Goal: Task Accomplishment & Management: Manage account settings

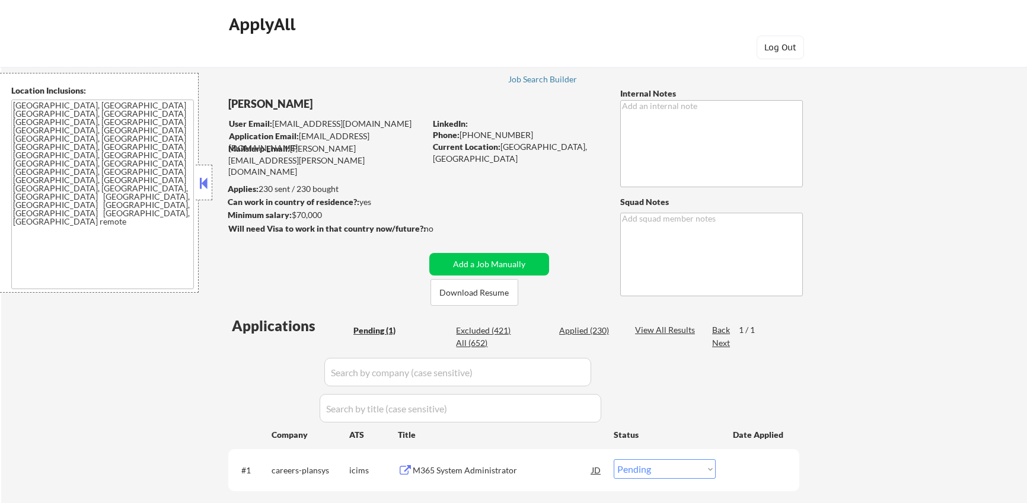
select select ""pending""
click at [592, 329] on div "Applied (230)" at bounding box center [588, 331] width 59 height 12
select select ""applied""
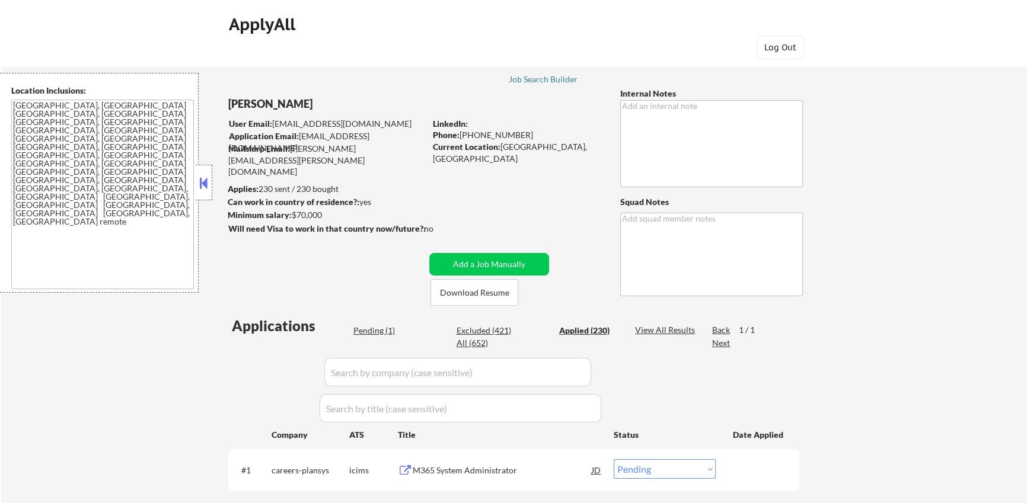
select select ""applied""
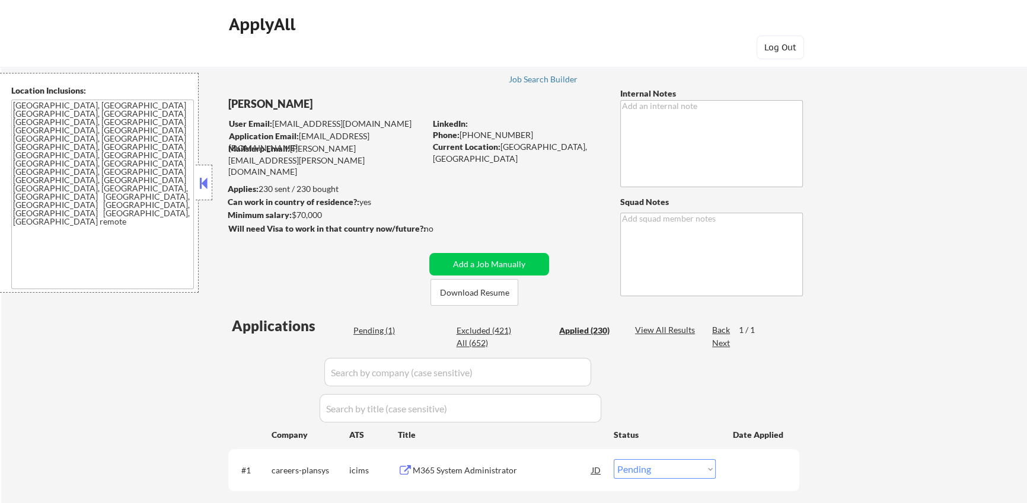
select select ""applied""
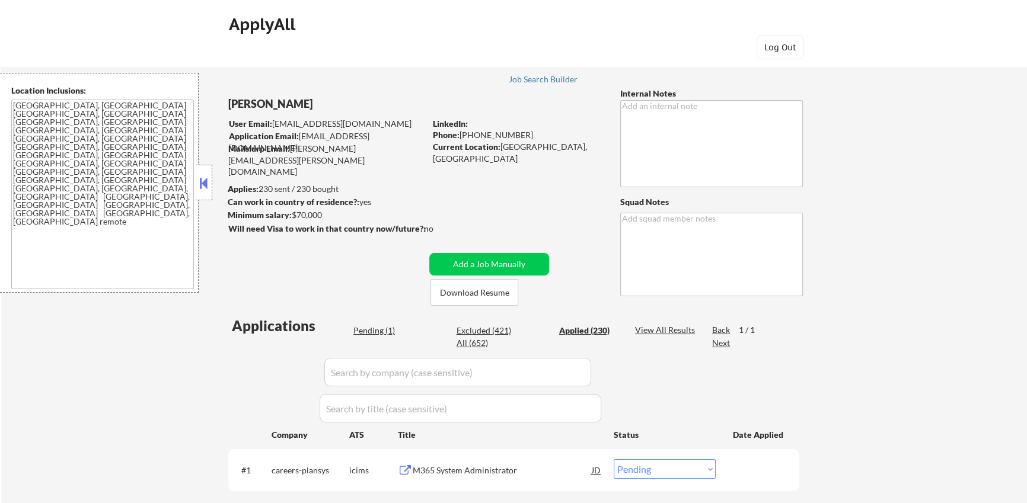
select select ""applied""
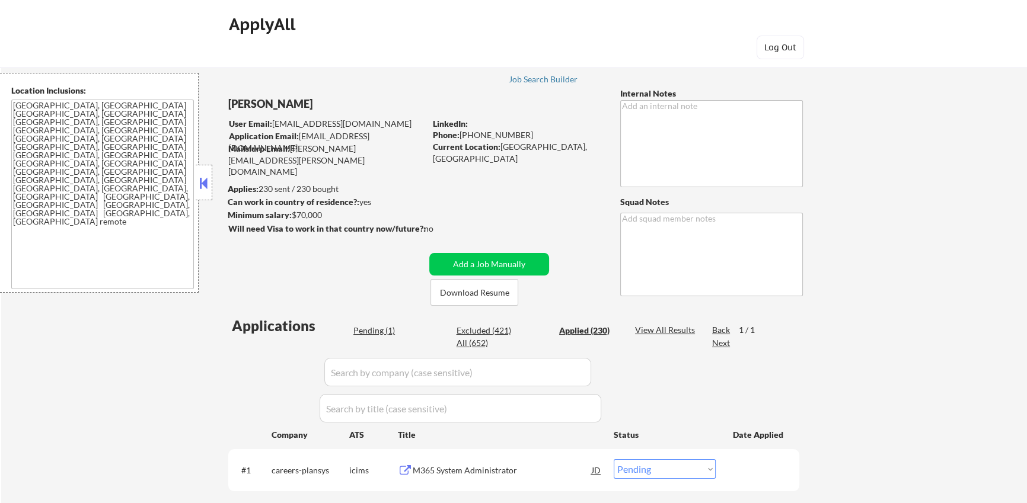
select select ""applied""
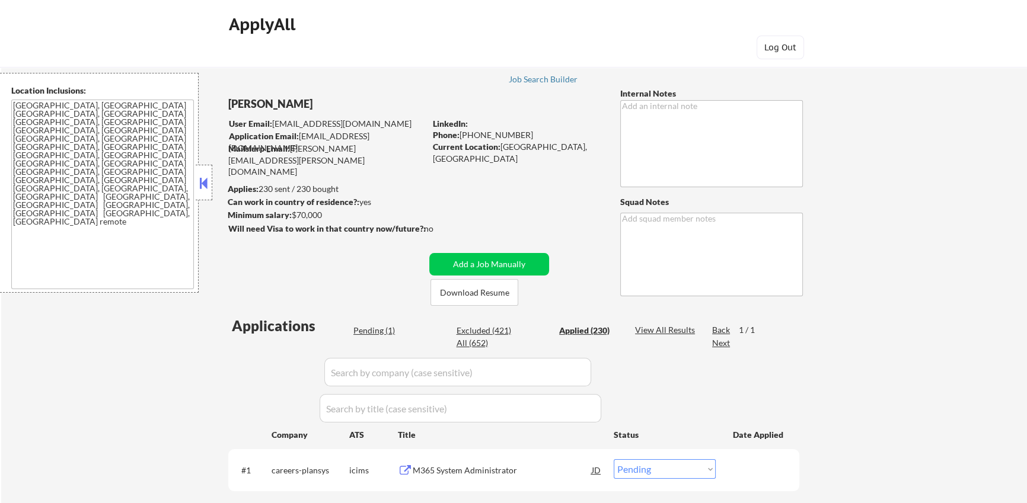
select select ""applied""
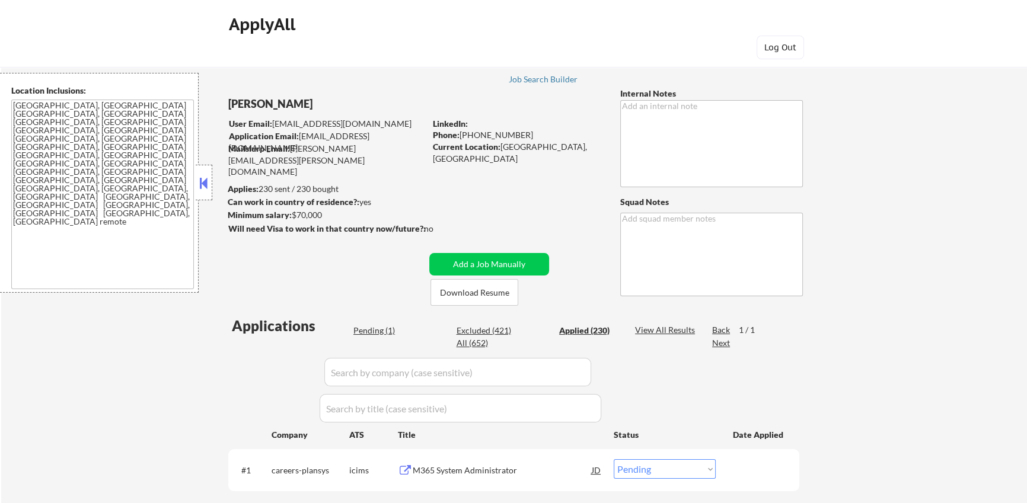
select select ""applied""
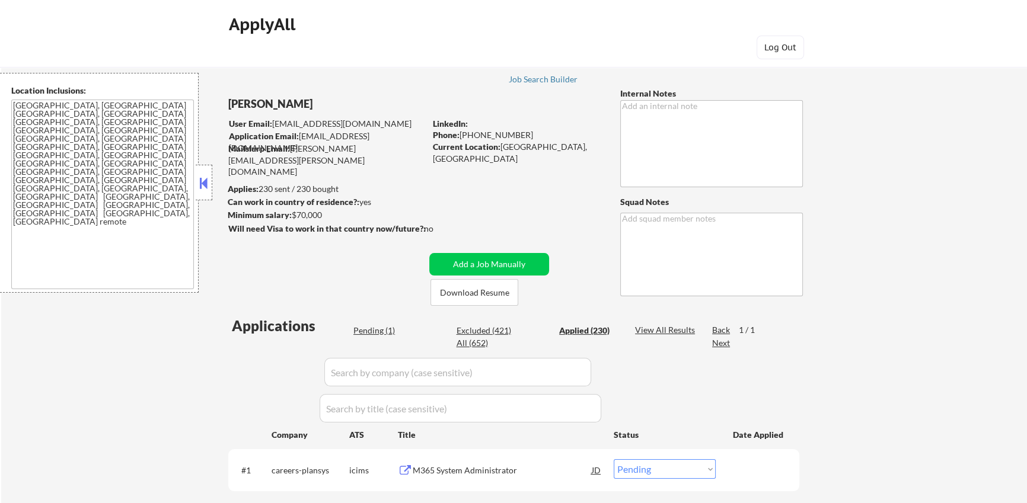
select select ""applied""
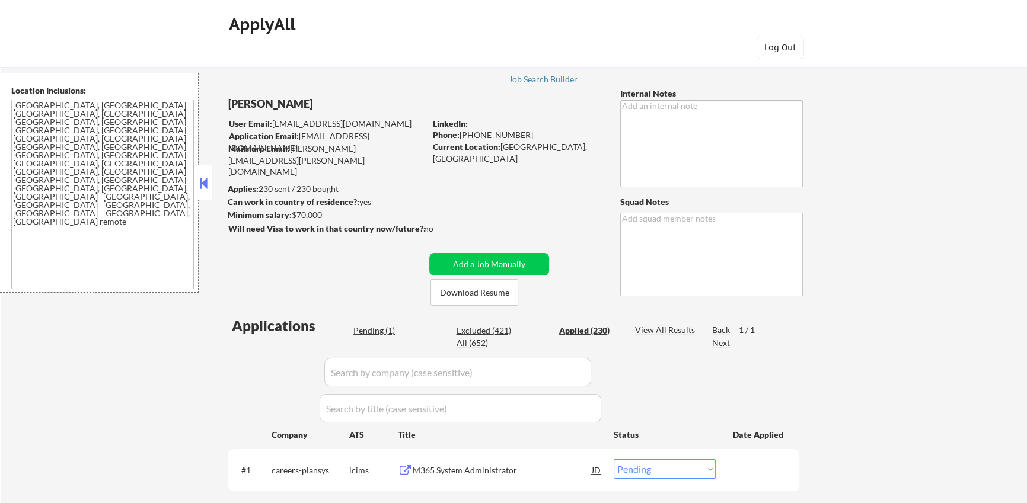
select select ""applied""
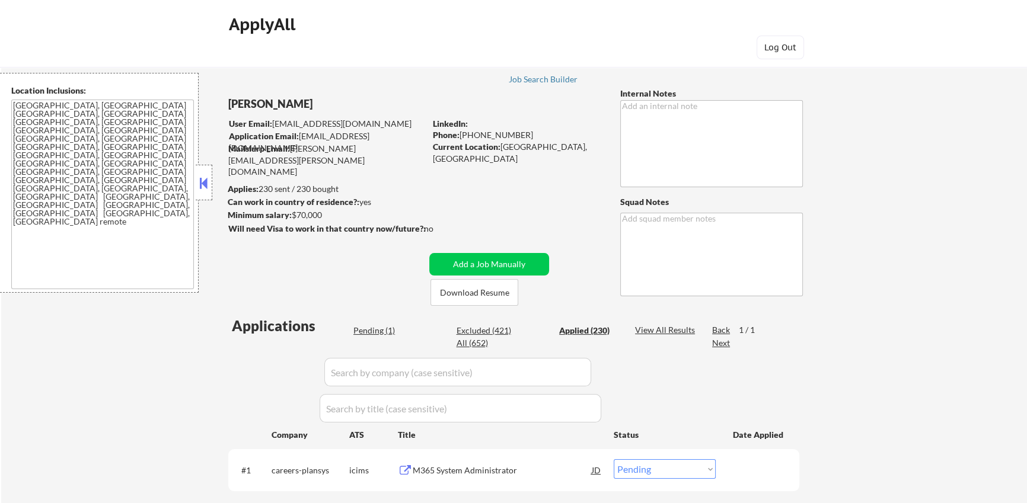
select select ""applied""
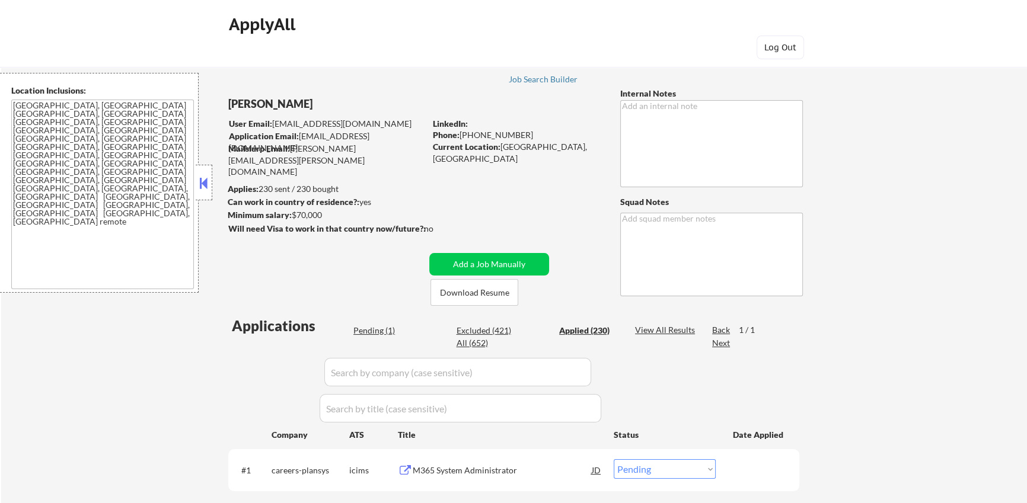
select select ""applied""
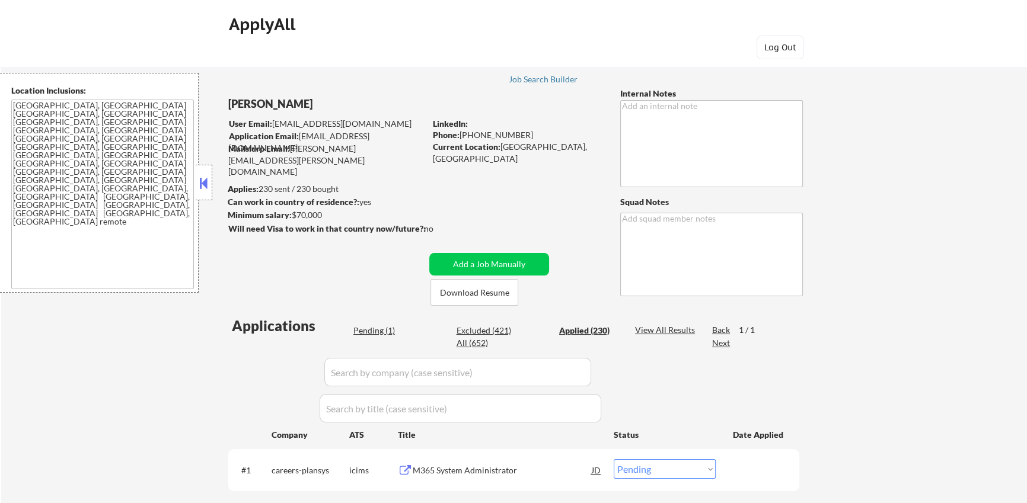
select select ""applied""
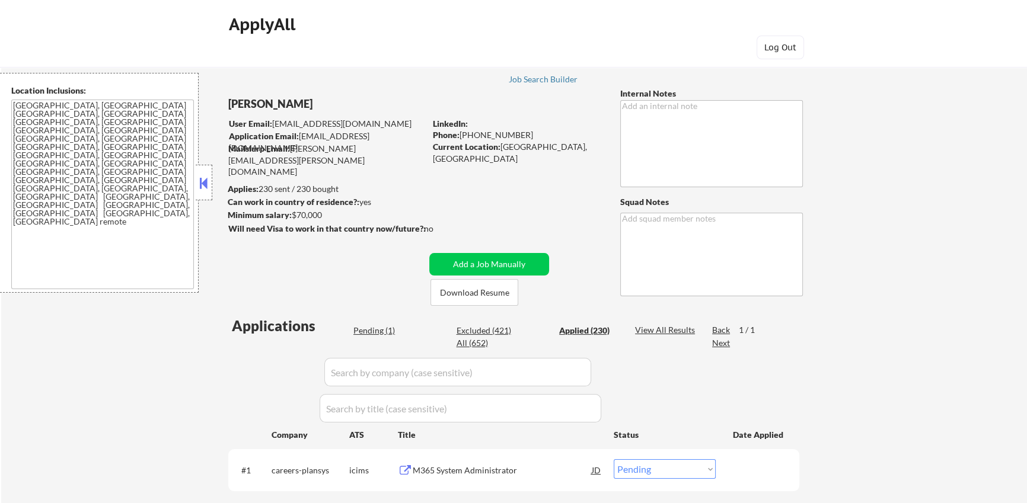
select select ""applied""
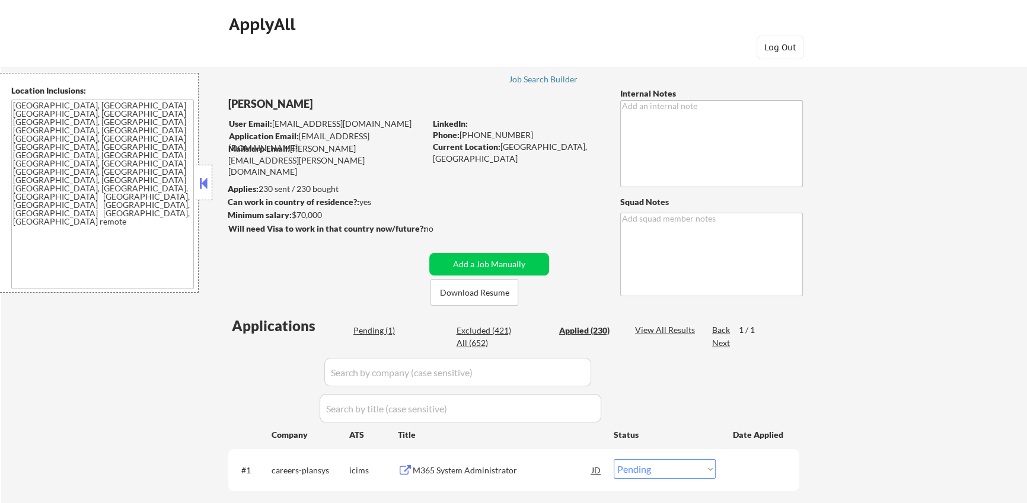
select select ""applied""
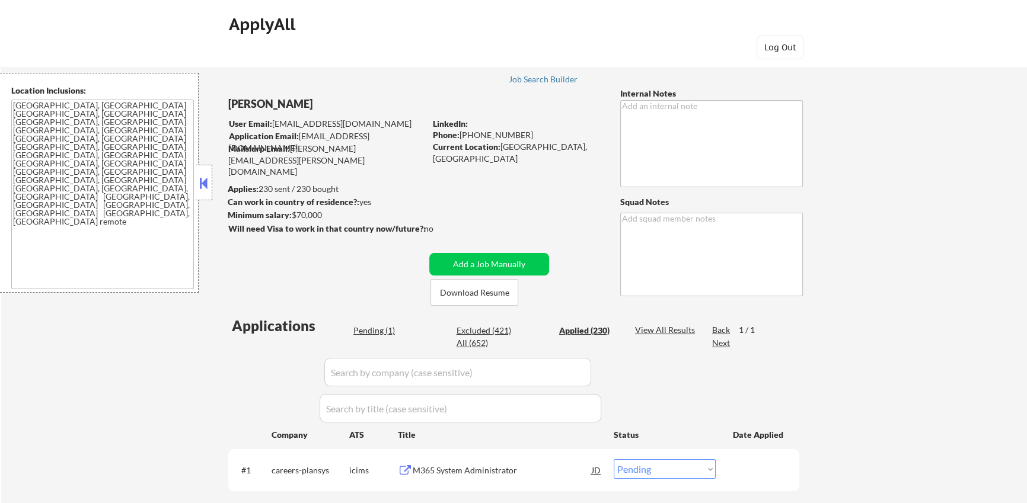
select select ""applied""
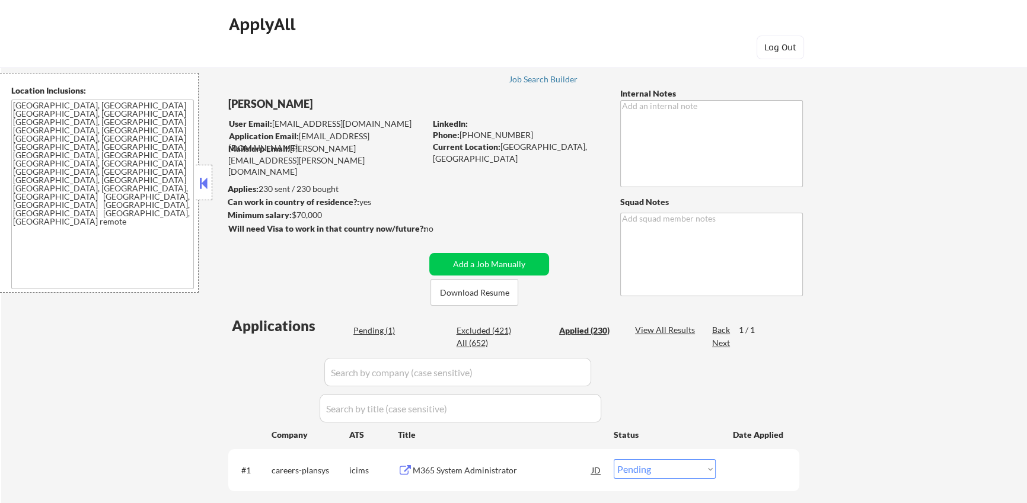
select select ""applied""
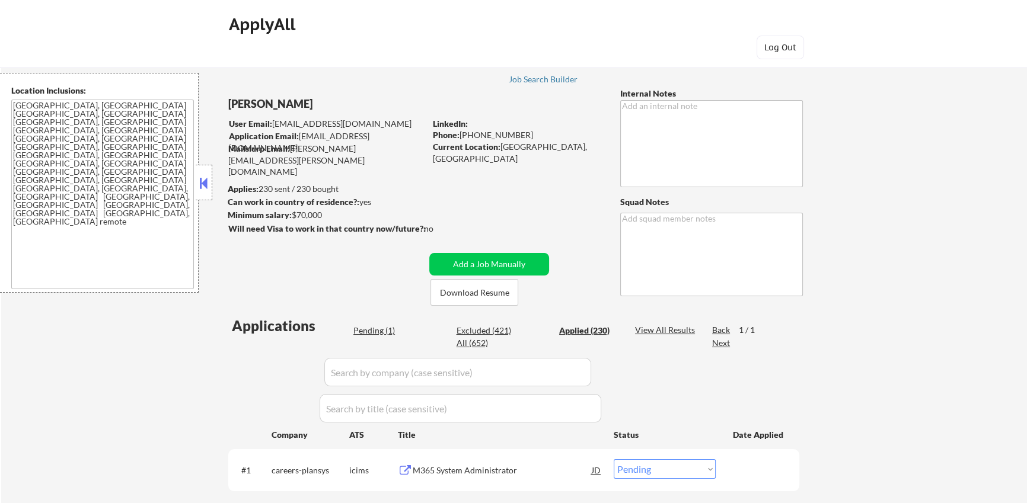
select select ""applied""
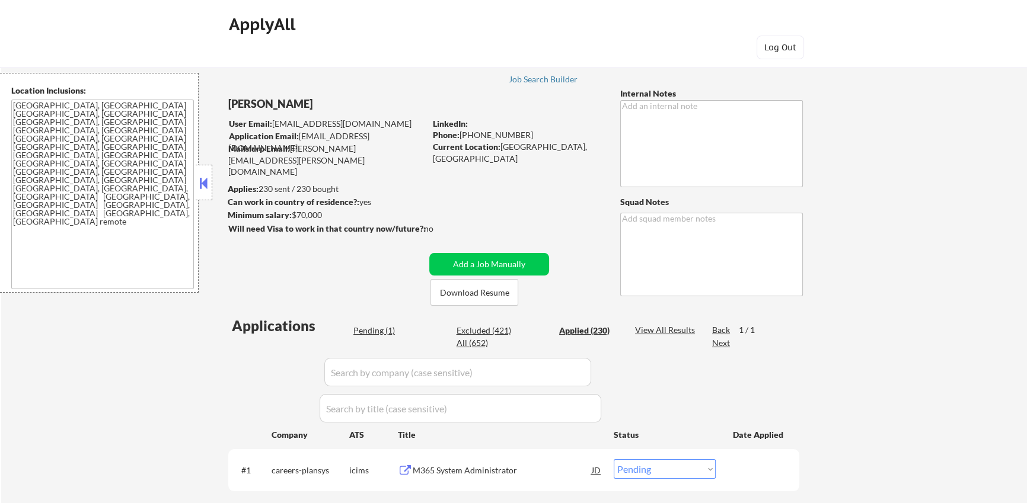
select select ""applied""
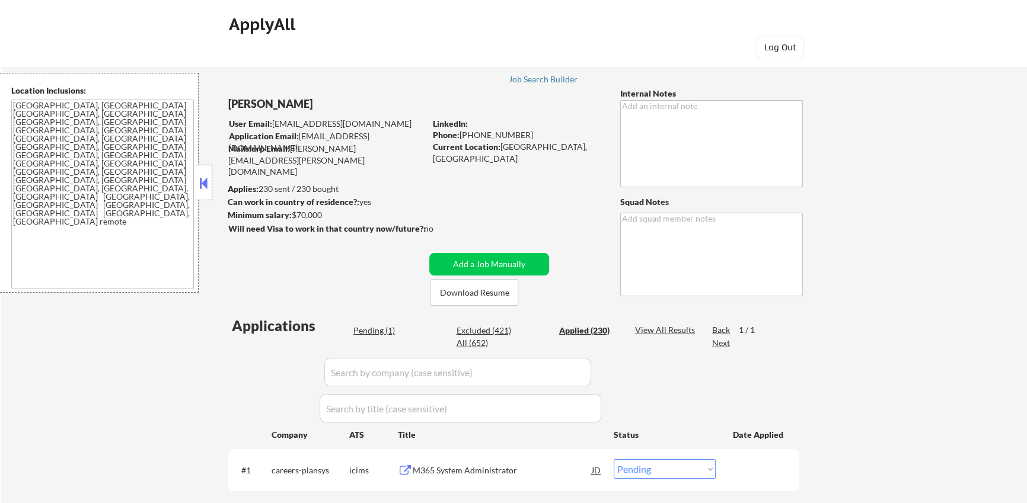
select select ""applied""
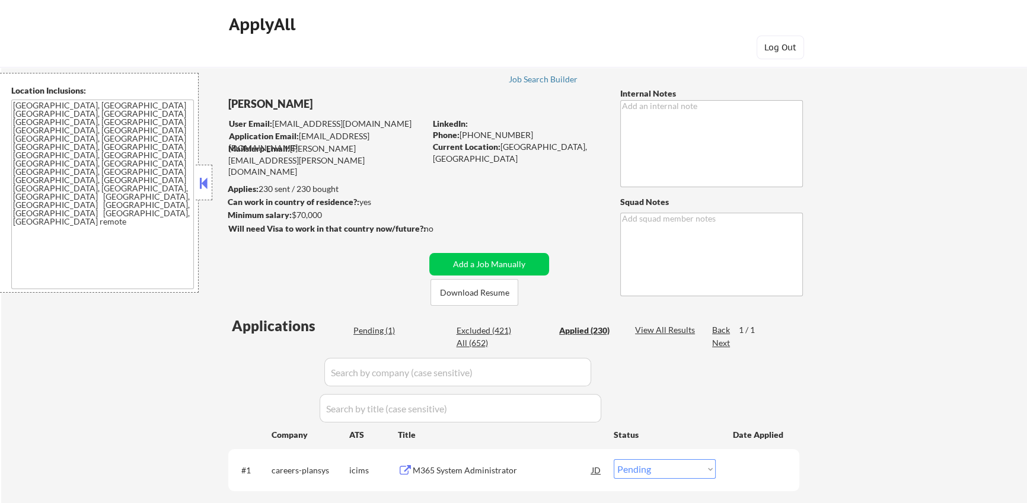
select select ""applied""
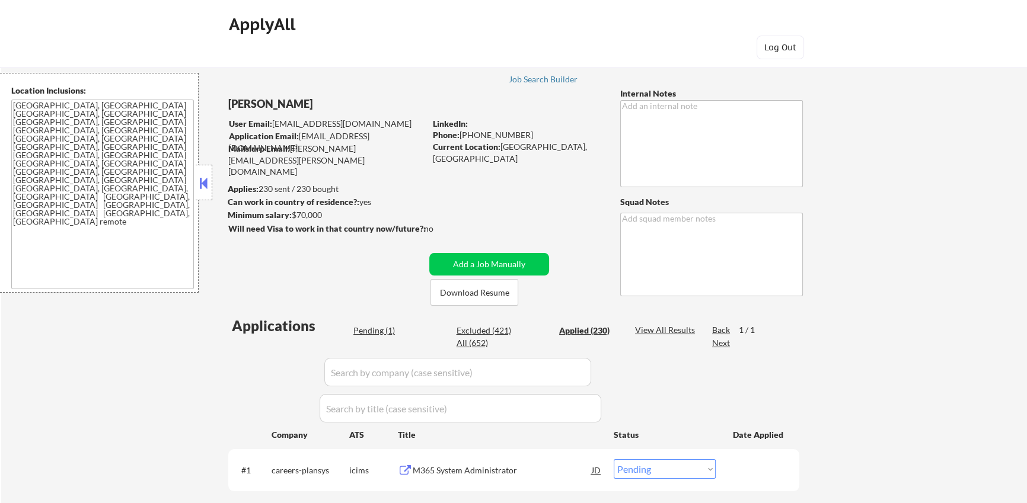
select select ""applied""
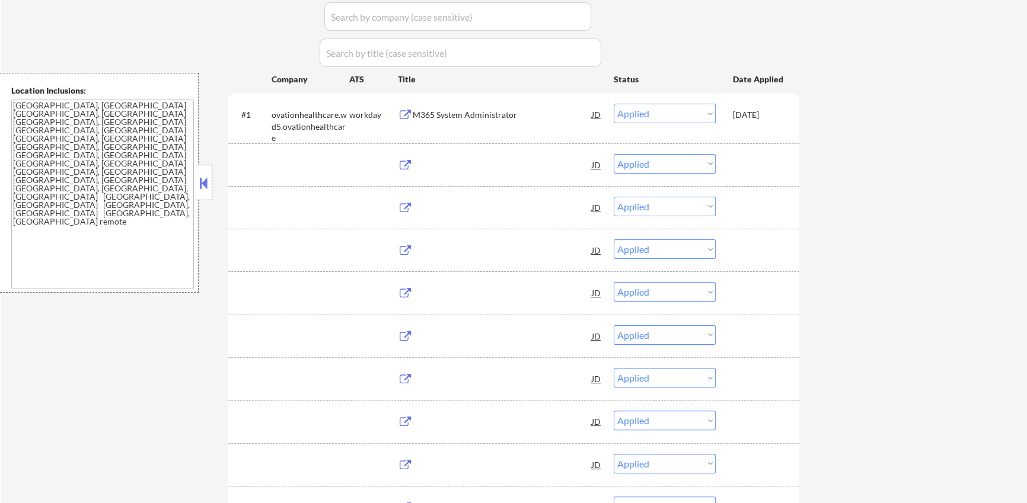
scroll to position [339, 0]
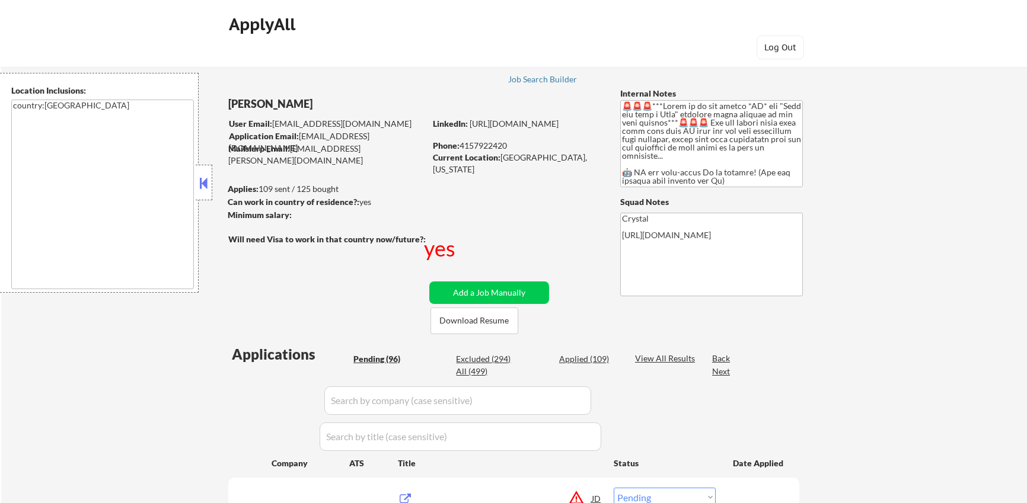
select select ""pending""
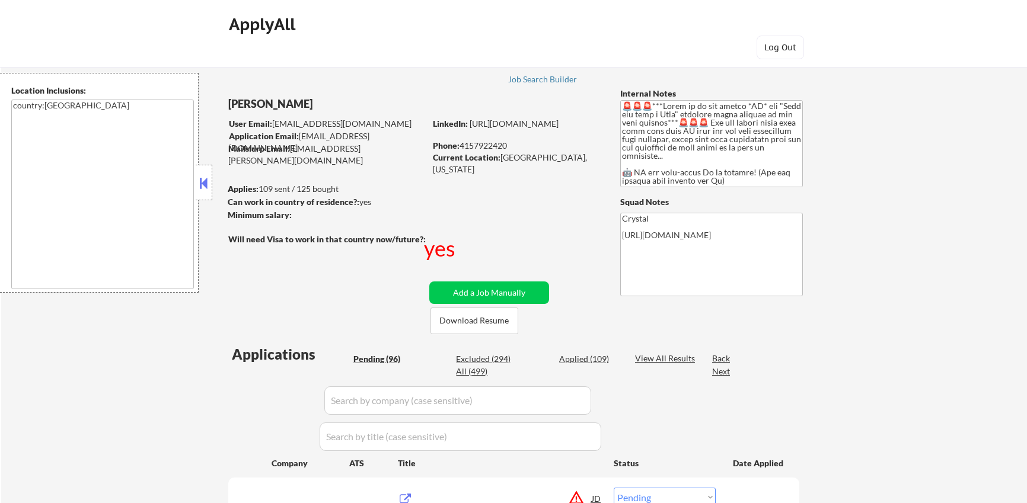
select select ""pending""
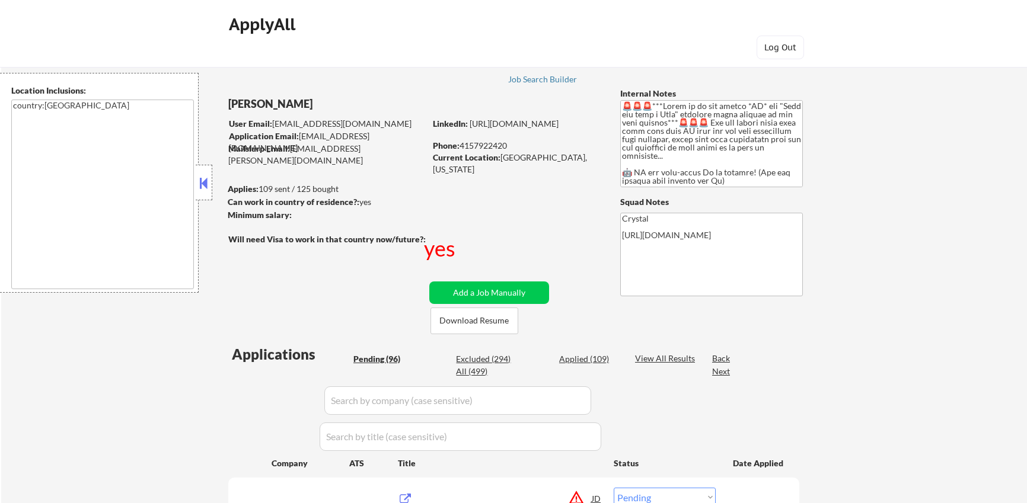
select select ""pending""
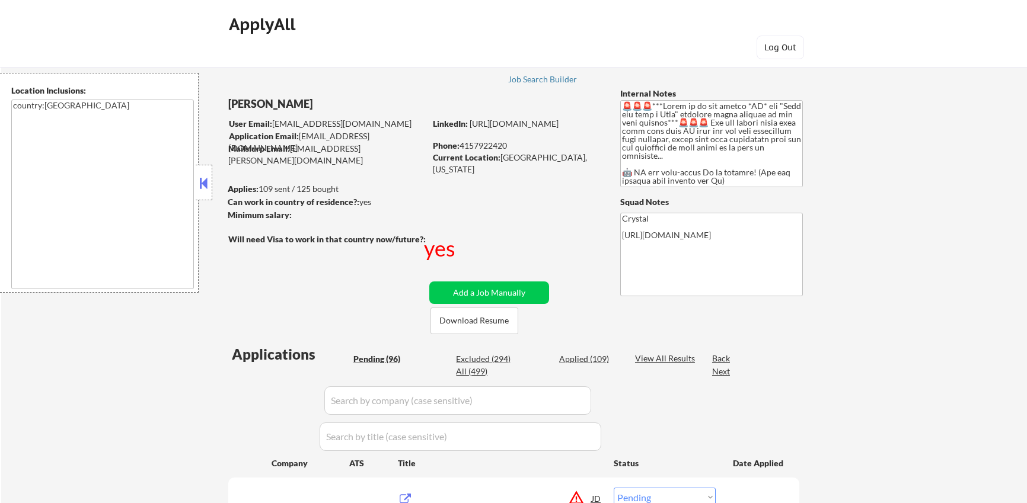
select select ""pending""
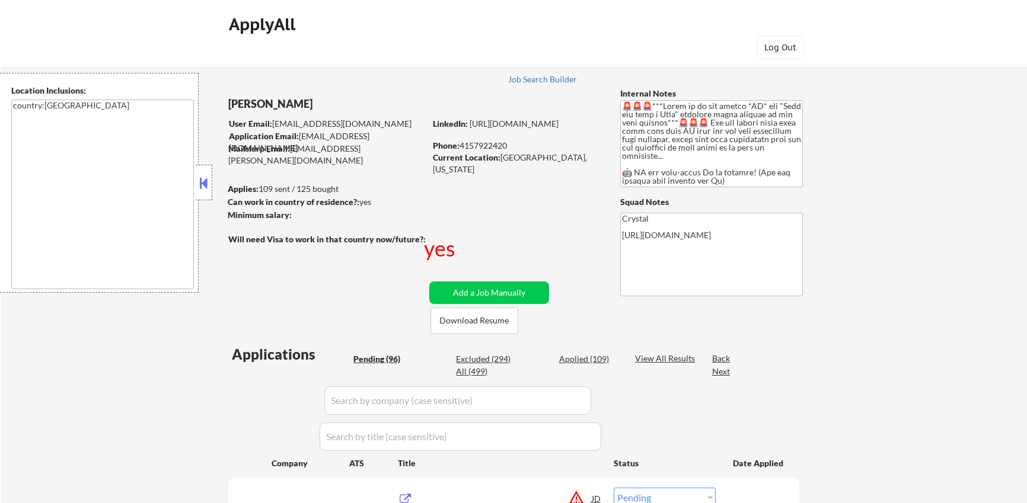
select select ""pending""
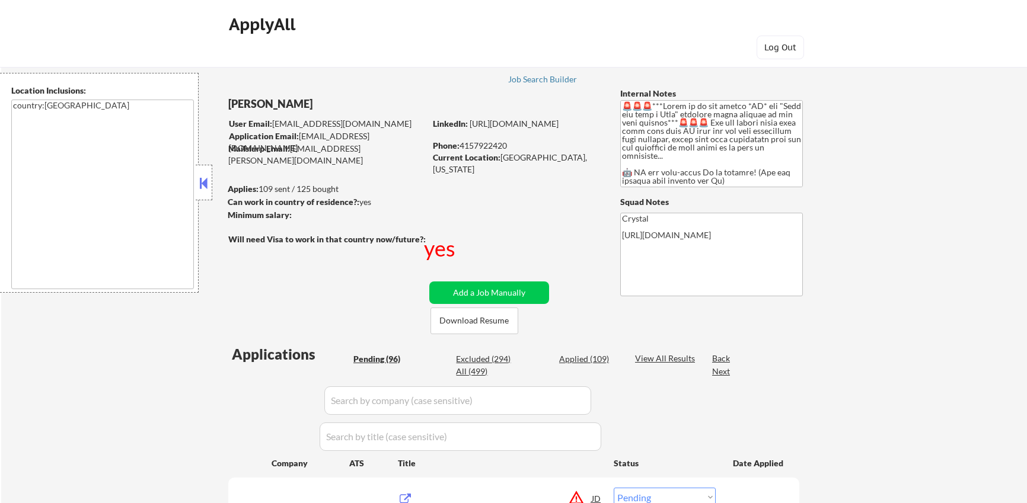
select select ""pending""
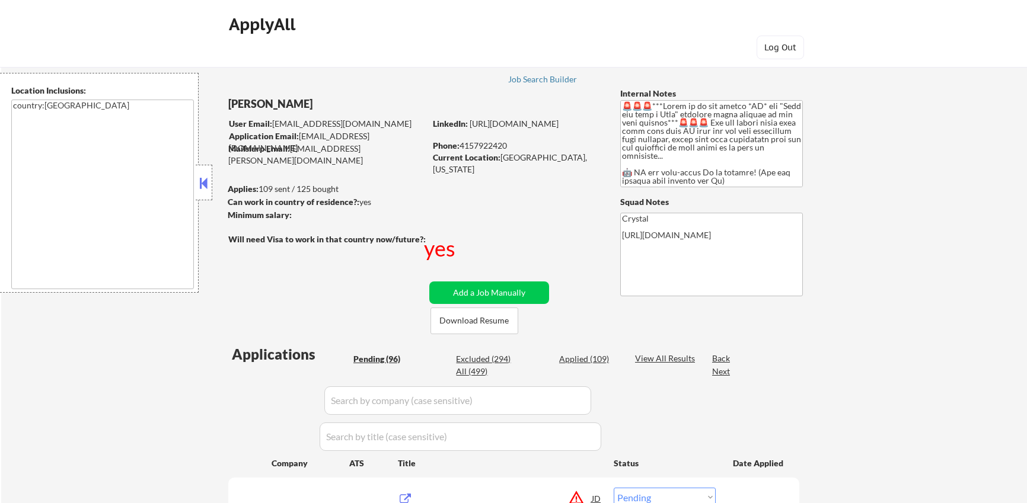
select select ""pending""
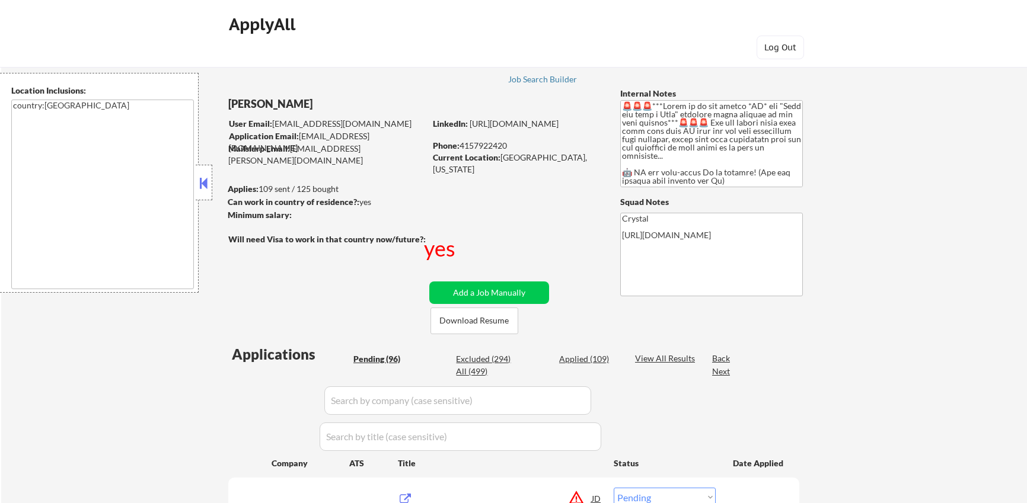
select select ""pending""
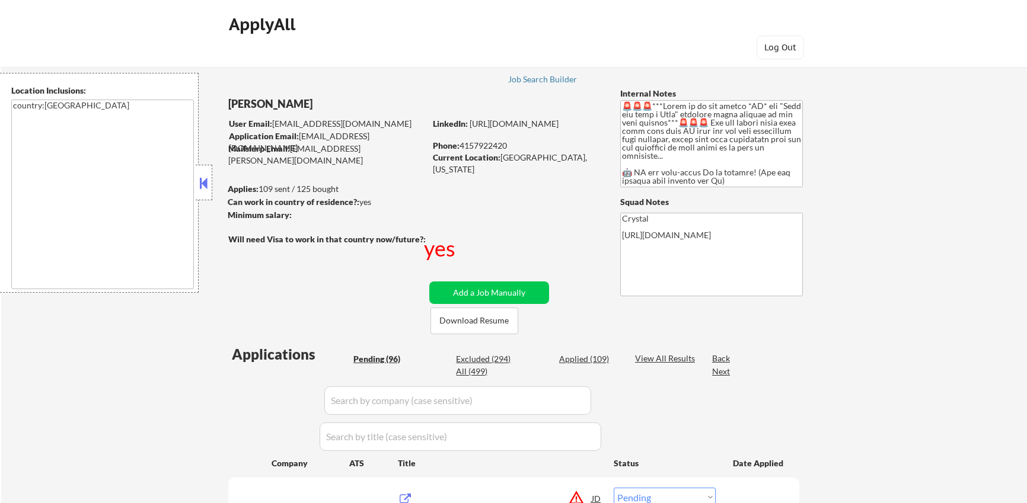
select select ""pending""
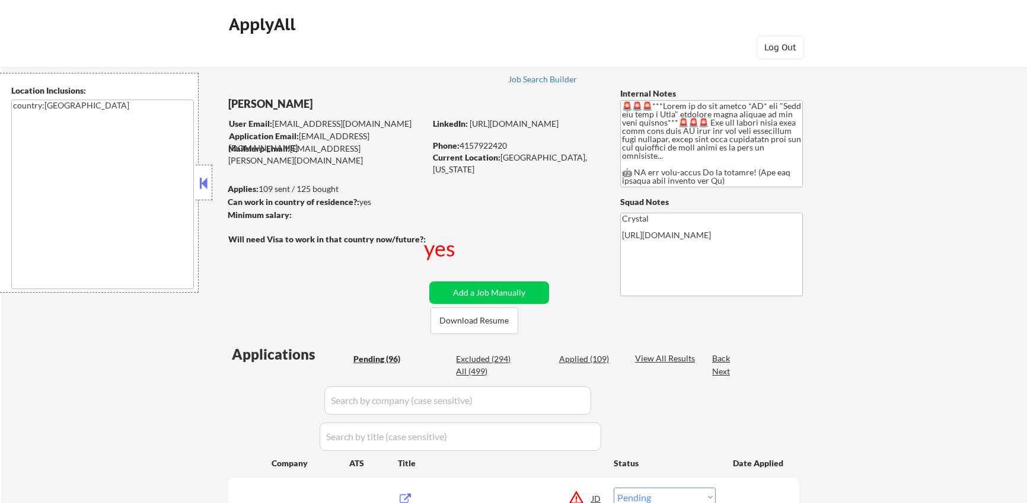
select select ""pending""
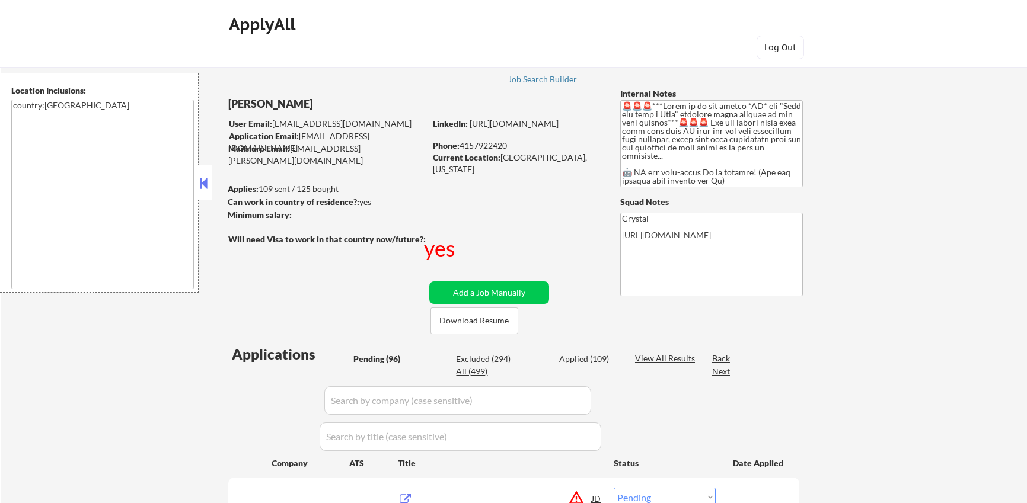
select select ""pending""
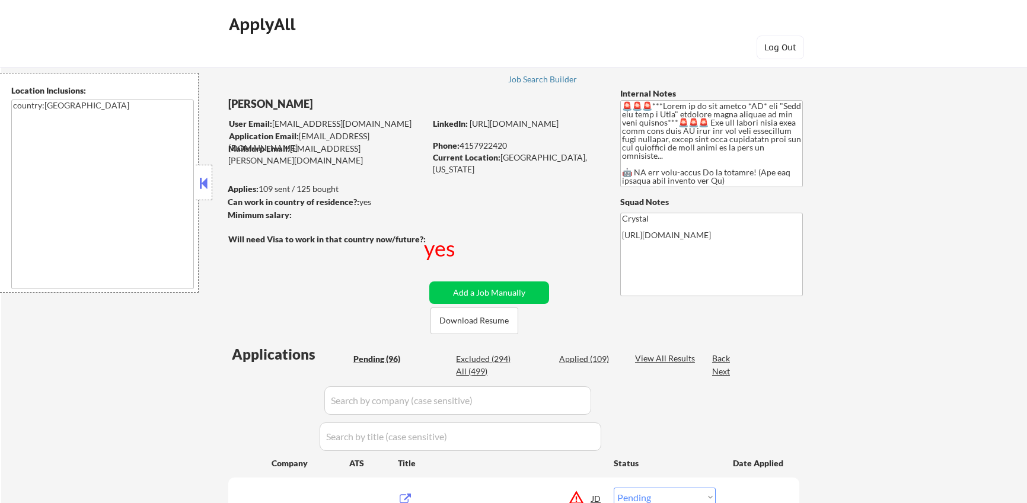
select select ""pending""
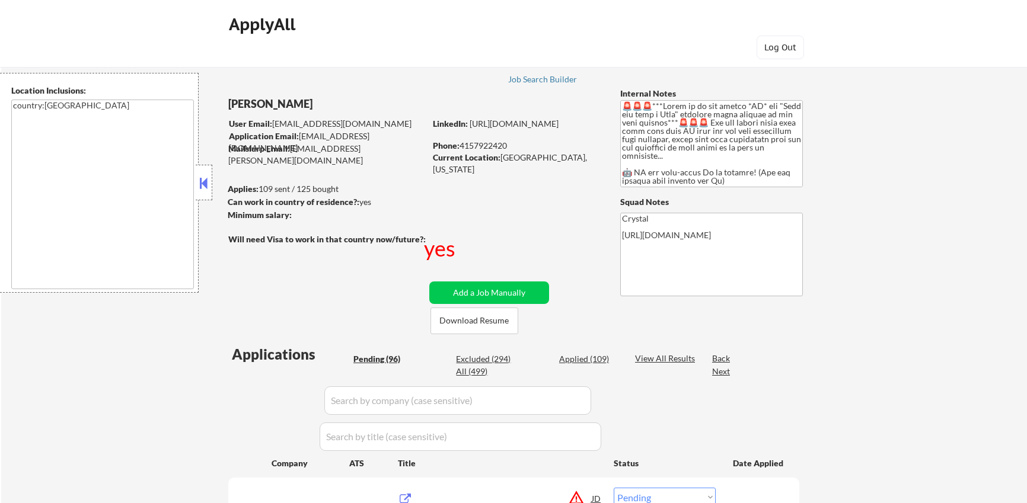
select select ""pending""
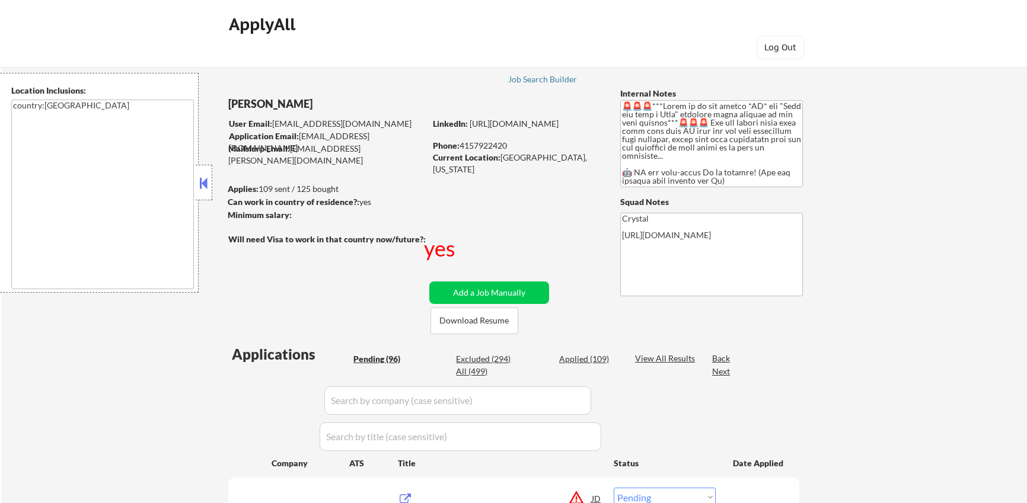
select select ""pending""
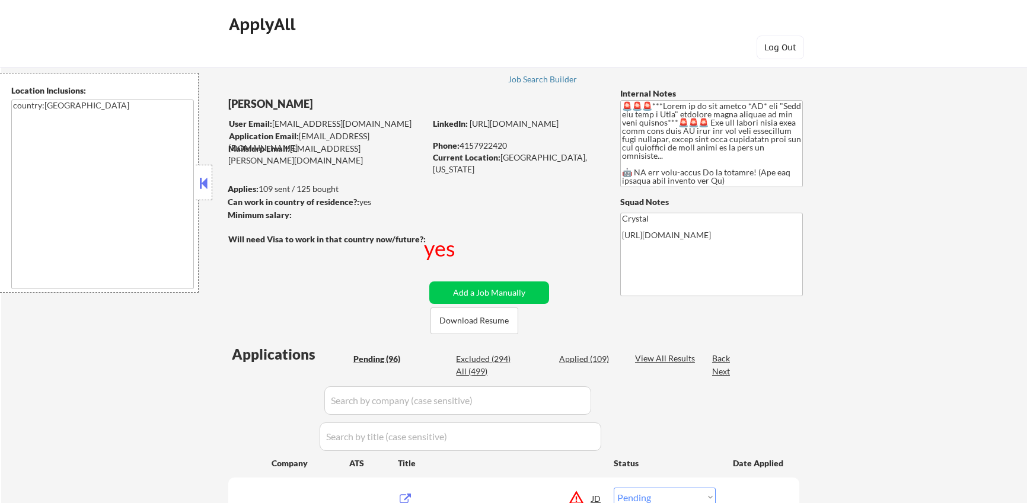
select select ""pending""
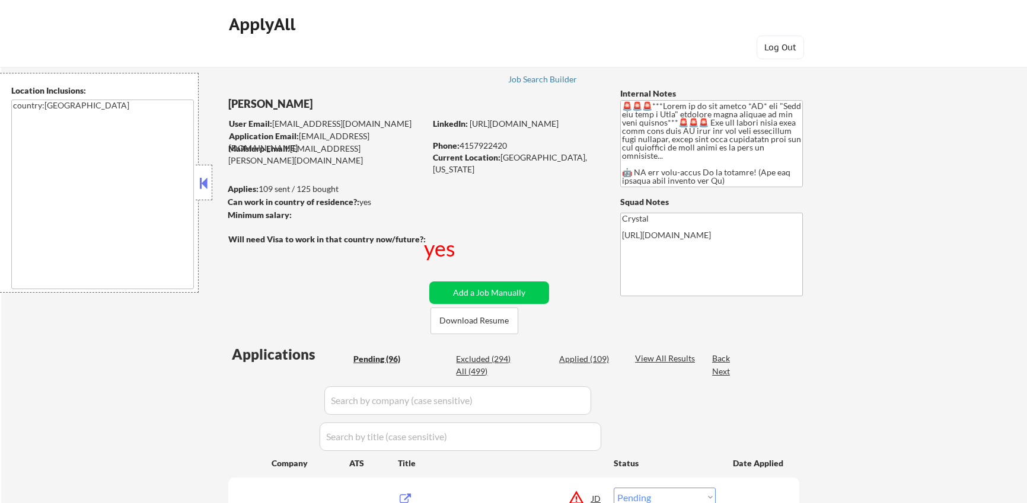
select select ""pending""
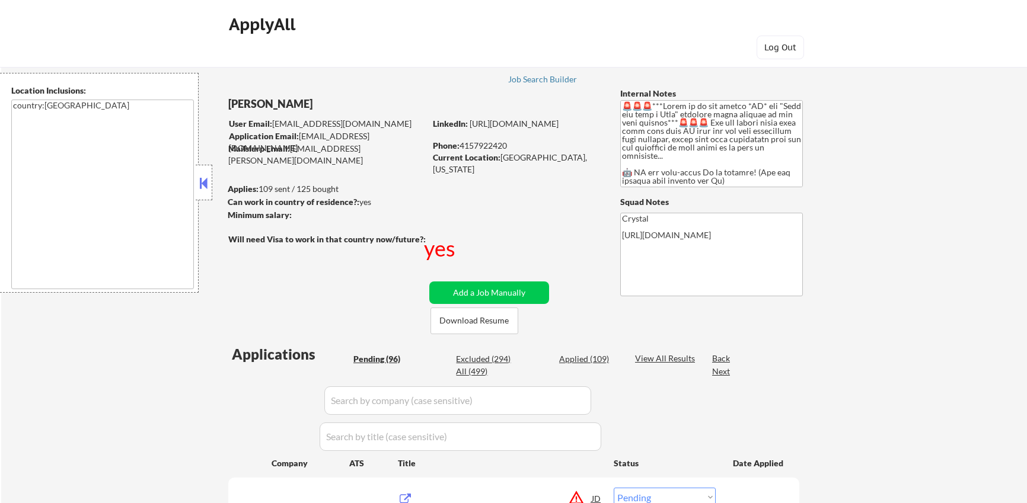
select select ""pending""
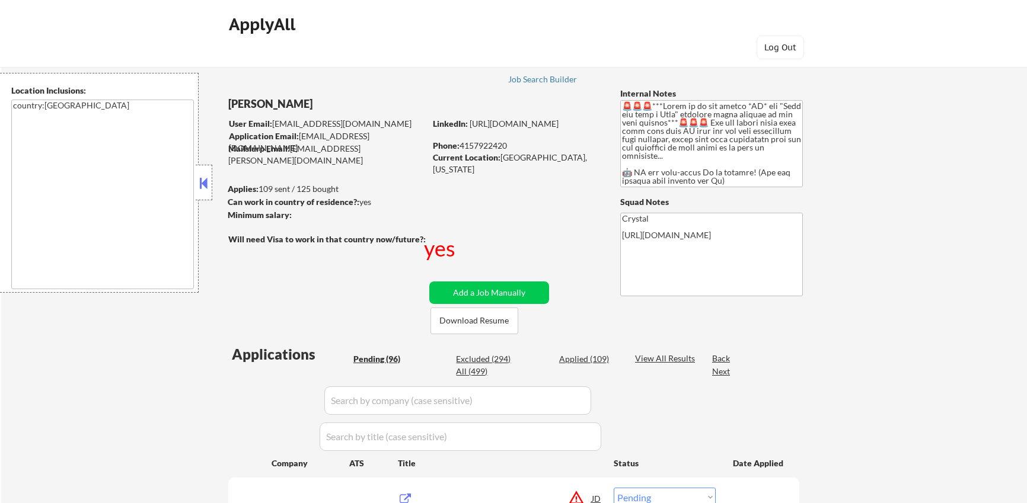
select select ""pending""
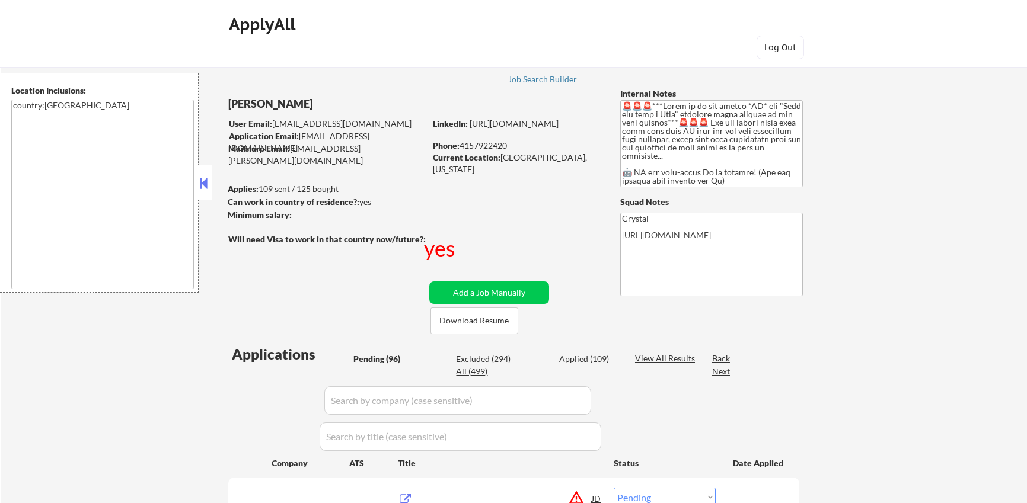
select select ""pending""
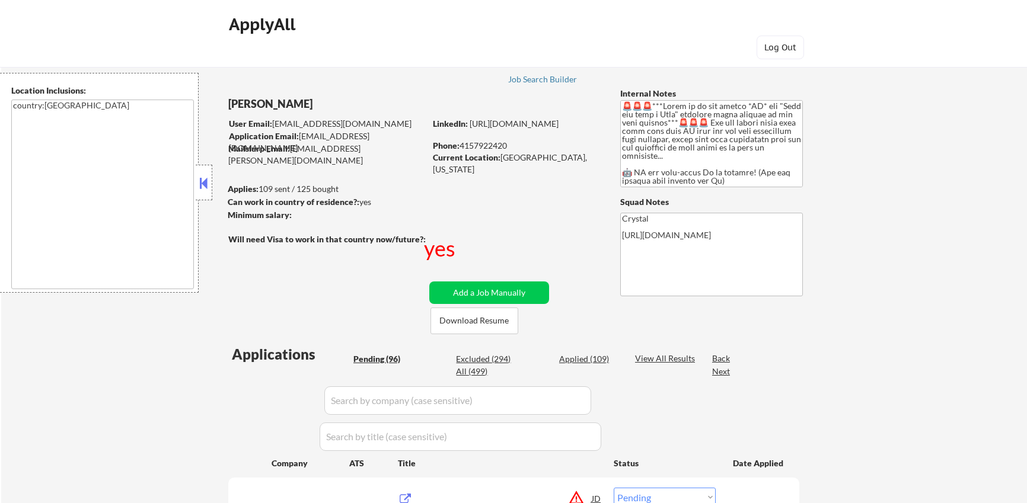
select select ""pending""
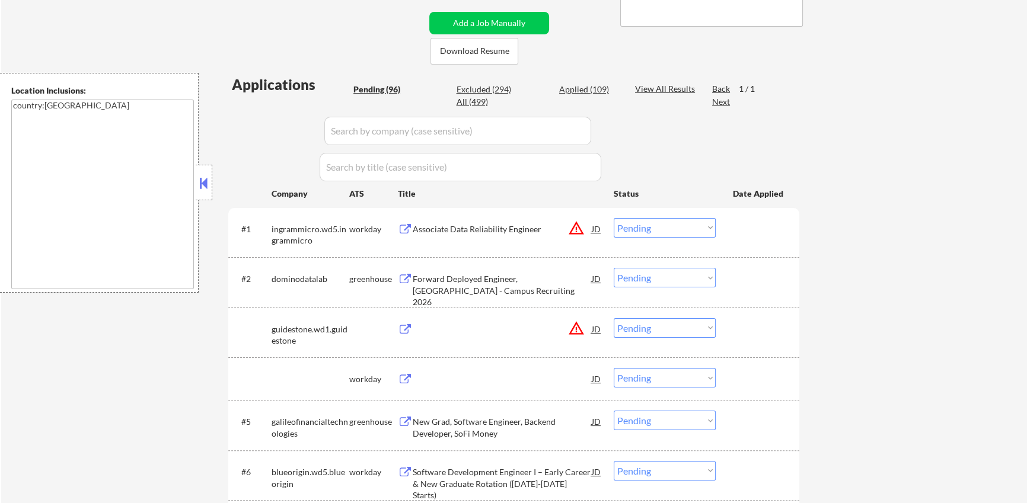
scroll to position [274, 0]
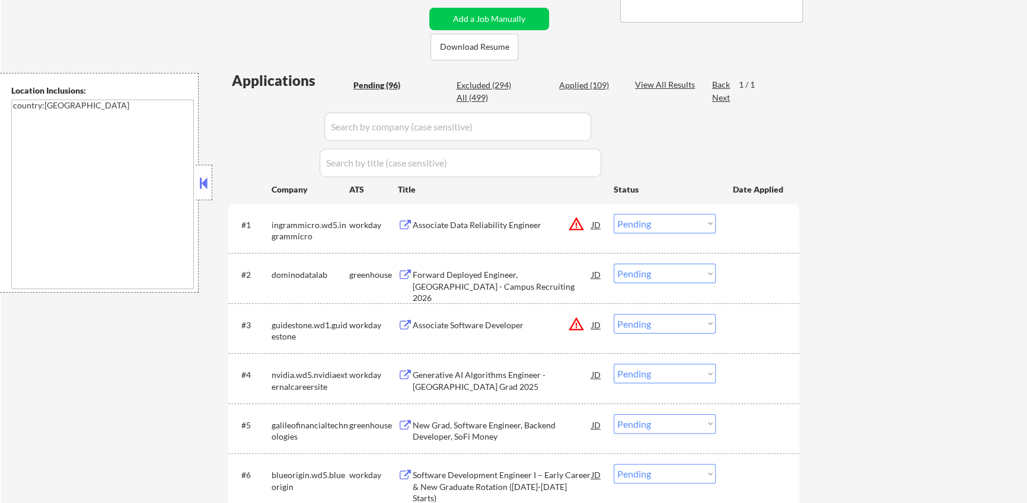
select select ""pending""
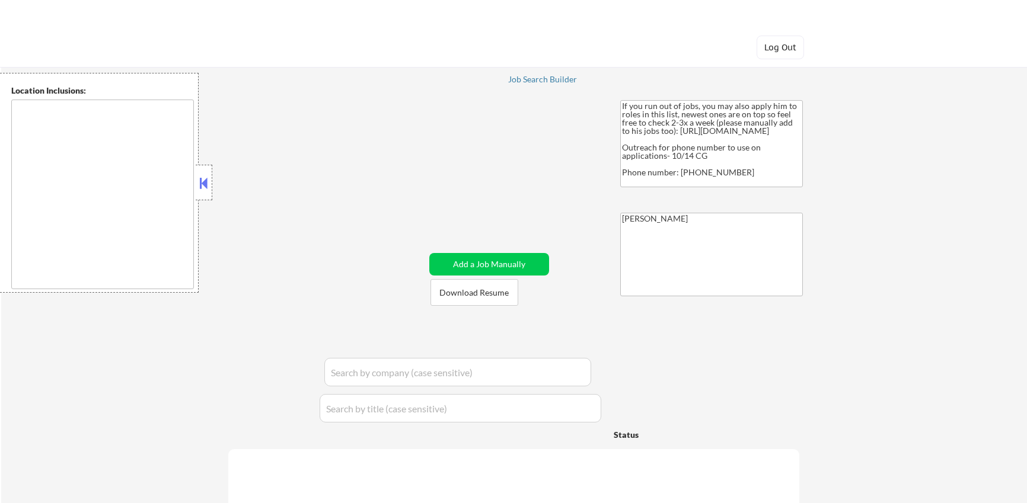
type textarea "Kalamazoo, [GEOGRAPHIC_DATA] Portage, [GEOGRAPHIC_DATA] Parchment, [GEOGRAPHIC_…"
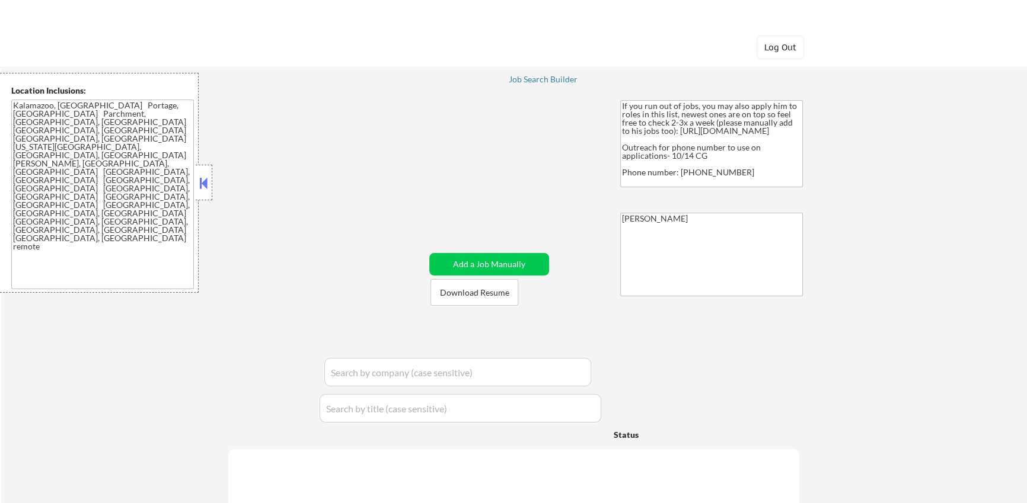
select select ""pending""
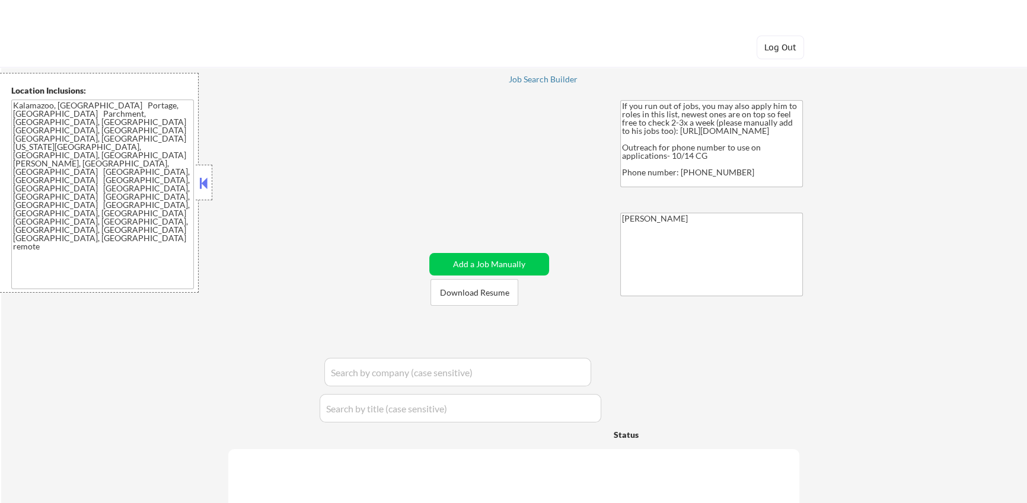
select select ""pending""
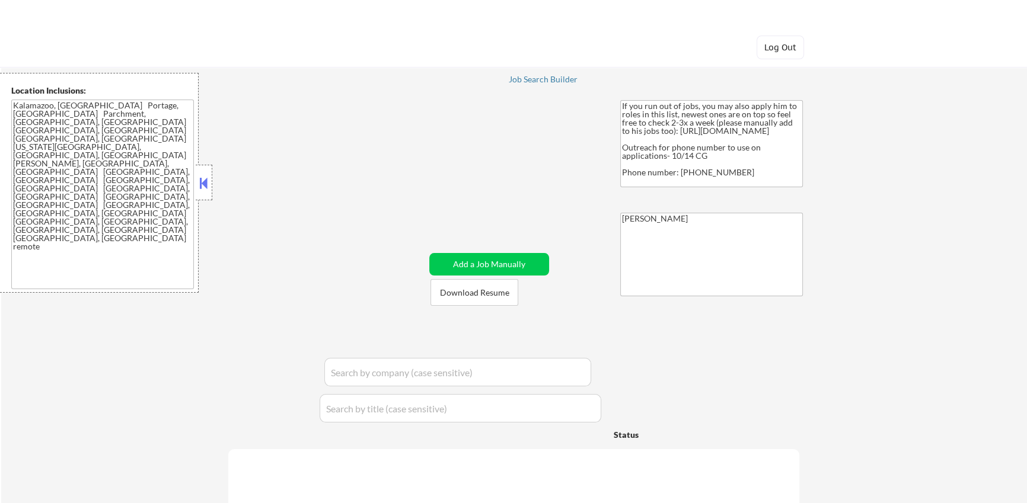
select select ""pending""
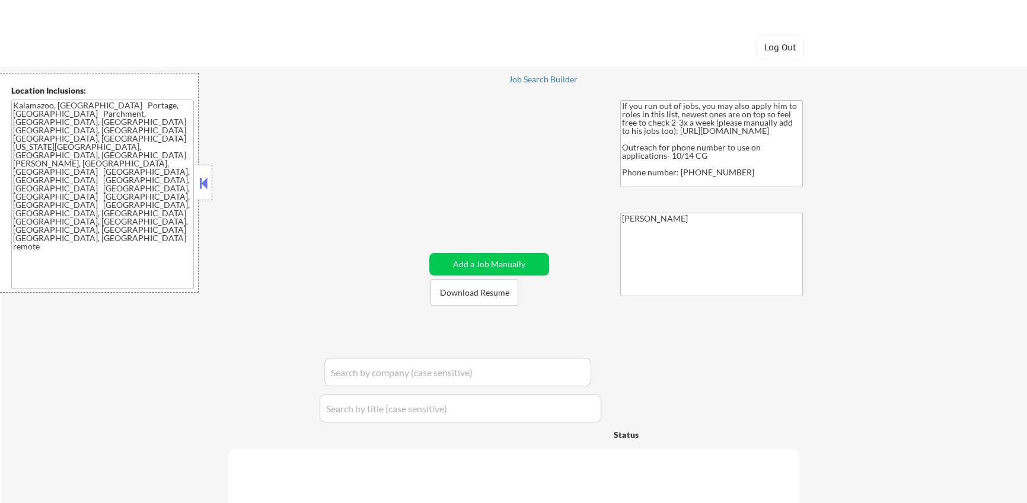
select select ""pending""
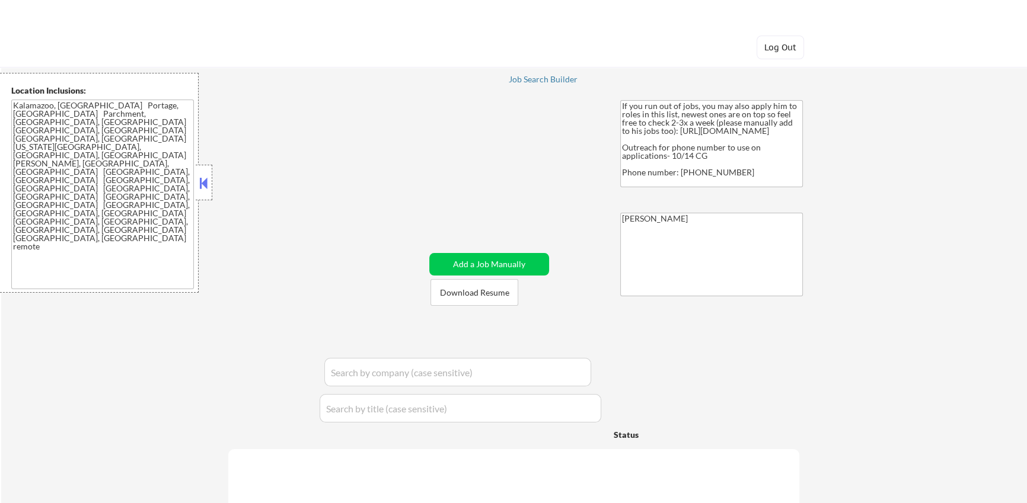
select select ""pending""
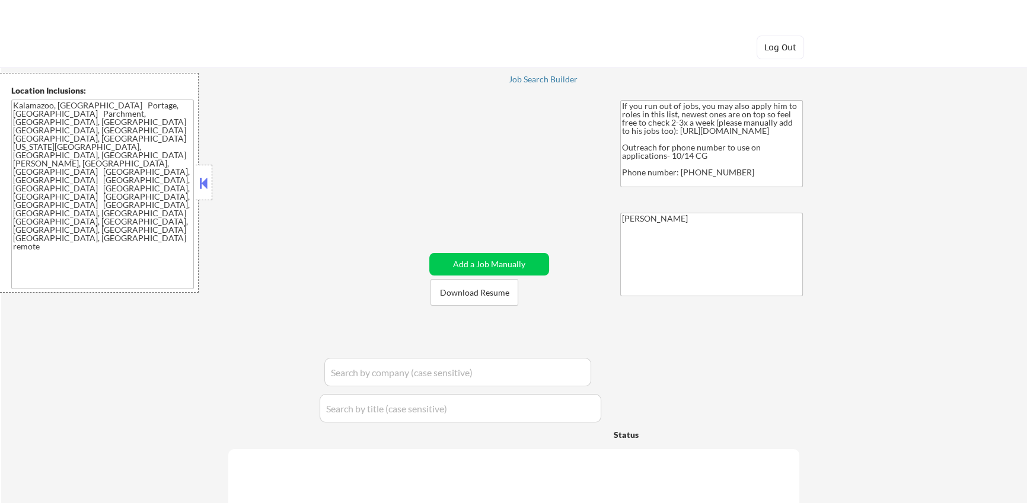
select select ""pending""
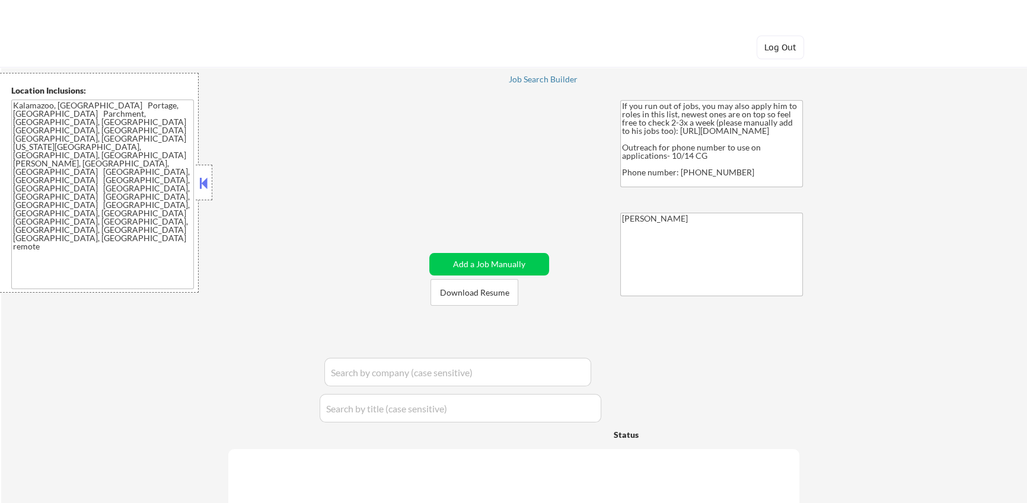
select select ""pending""
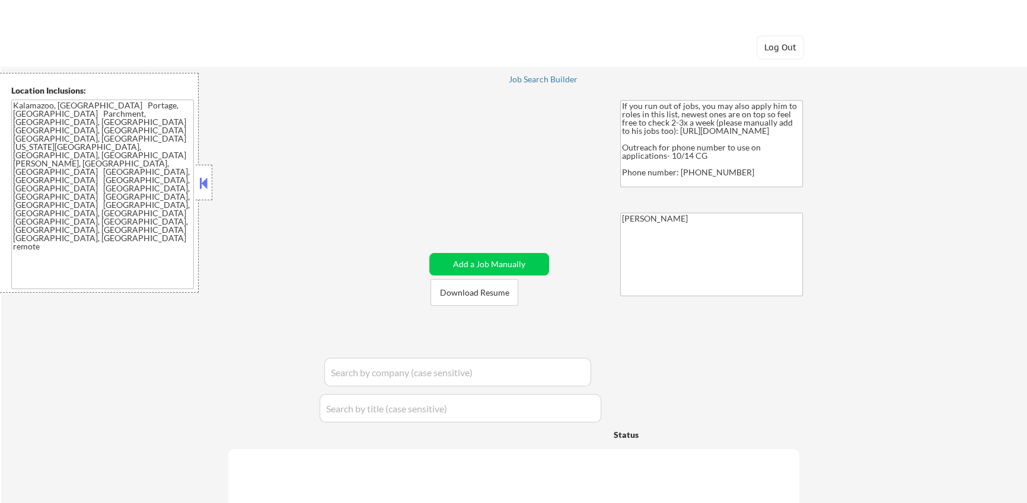
select select ""pending""
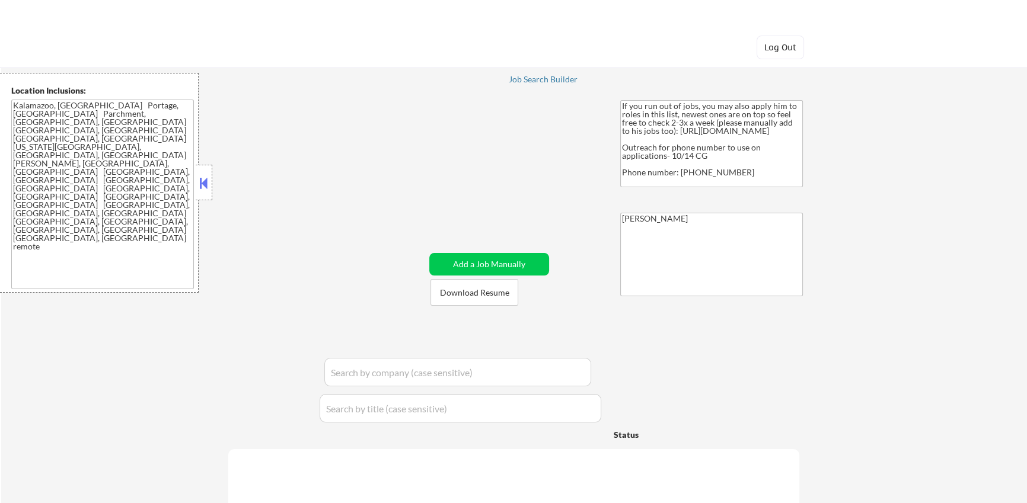
select select ""pending""
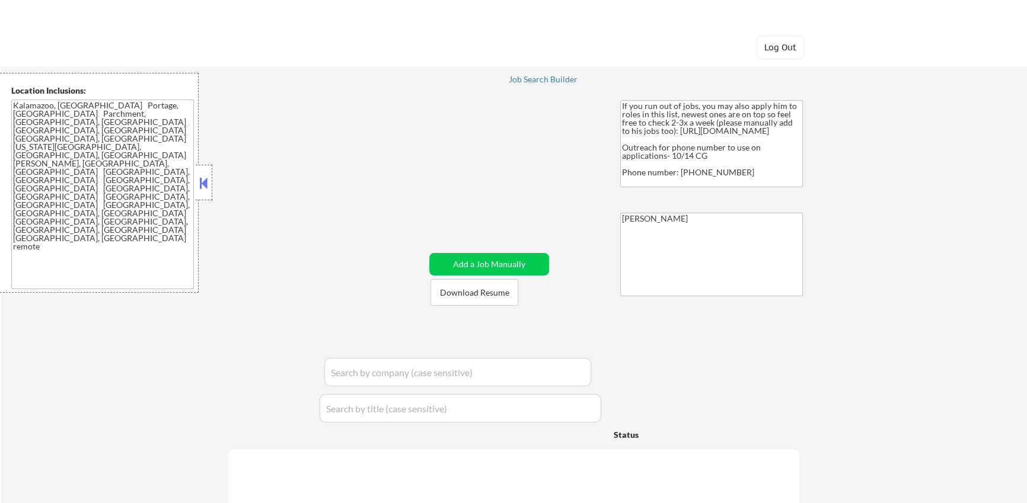
select select ""pending""
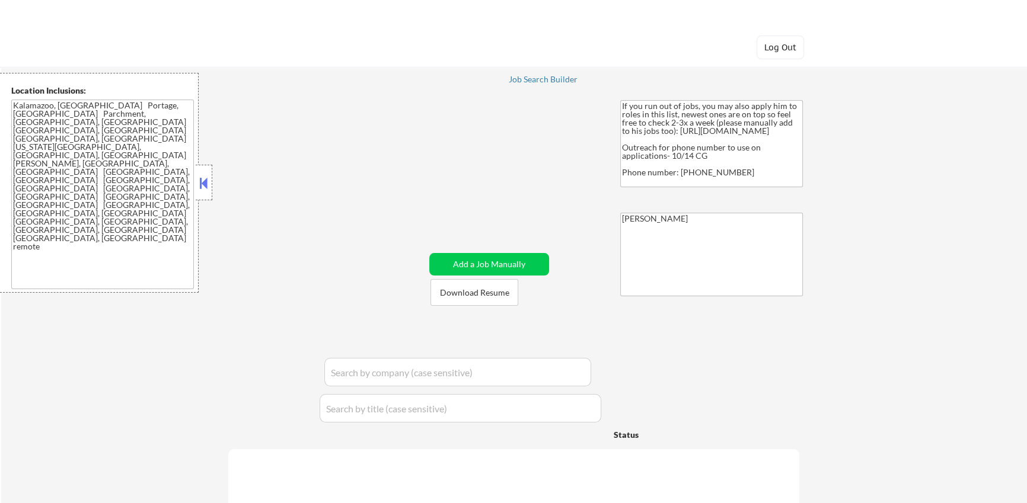
select select ""pending""
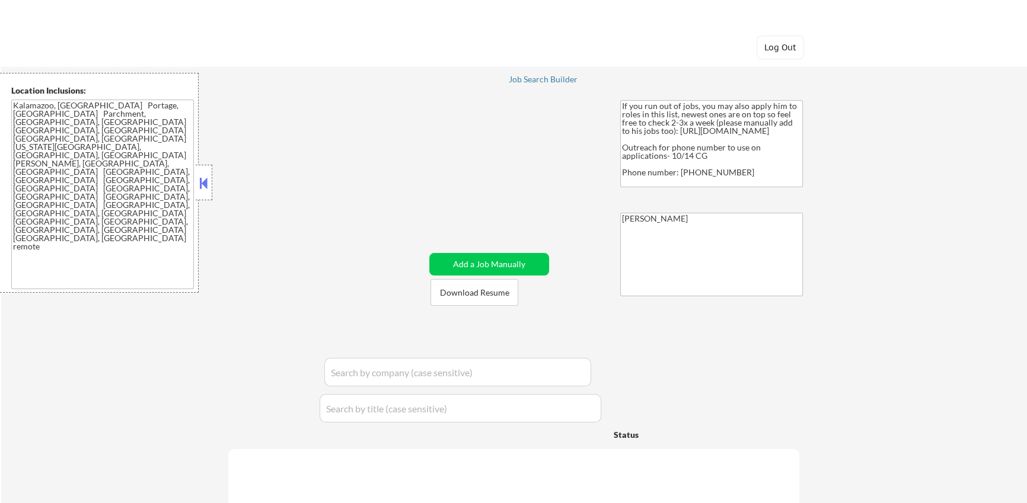
select select ""pending""
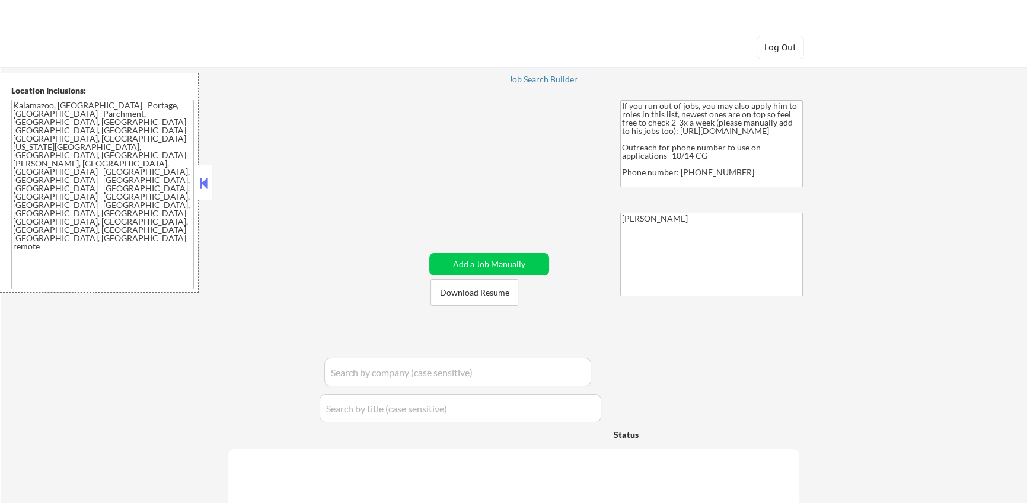
select select ""pending""
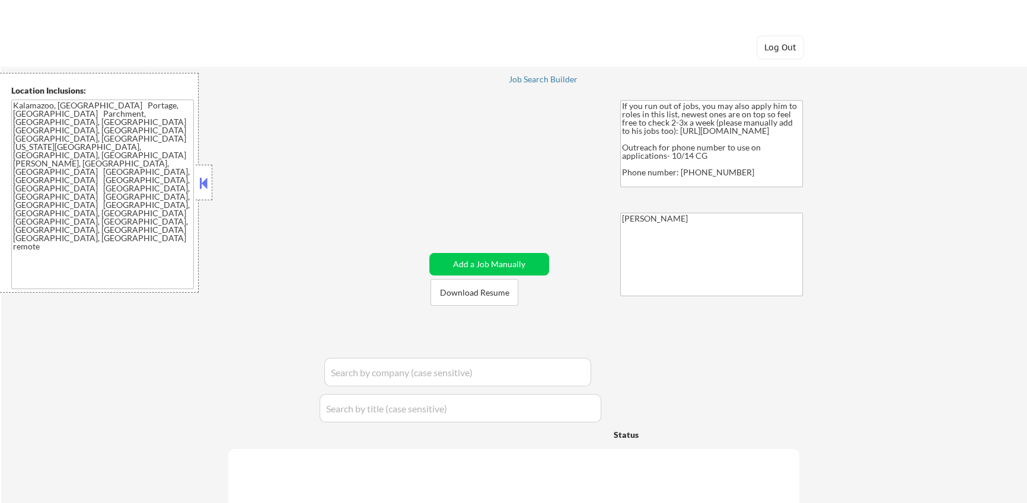
select select ""pending""
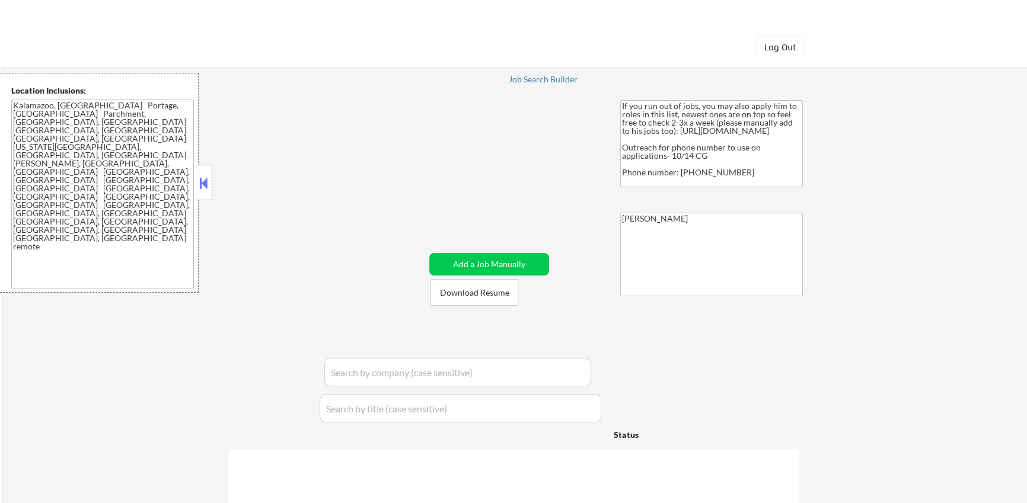
select select ""pending""
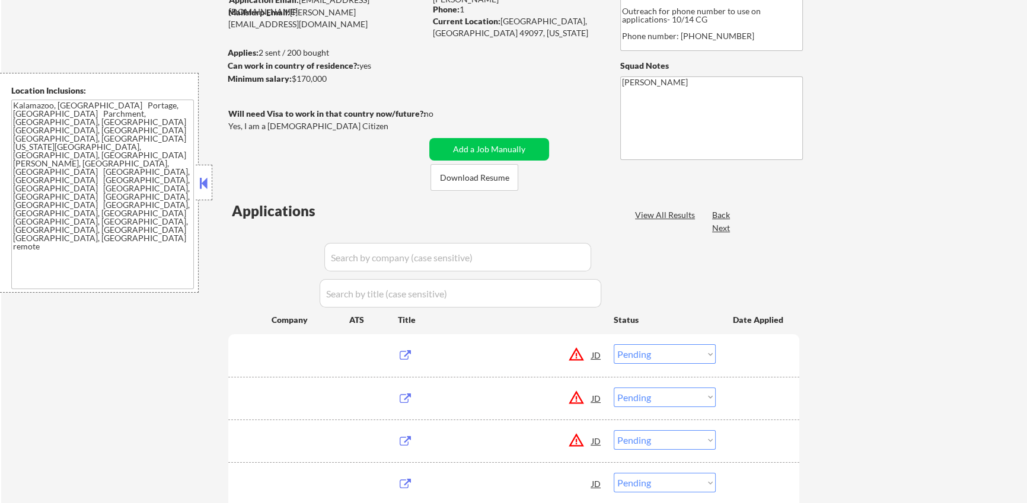
scroll to position [148, 0]
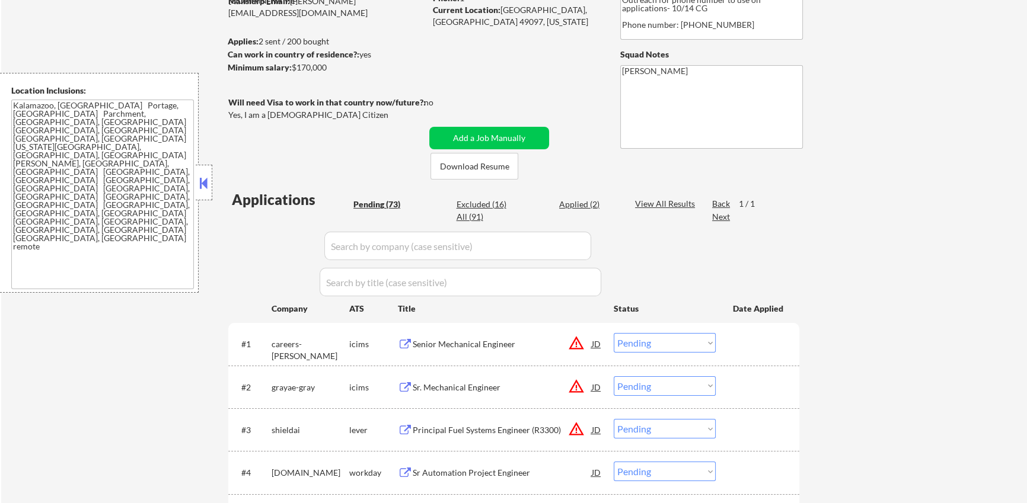
click at [574, 205] on div "Applied (2)" at bounding box center [588, 205] width 59 height 12
select select ""applied""
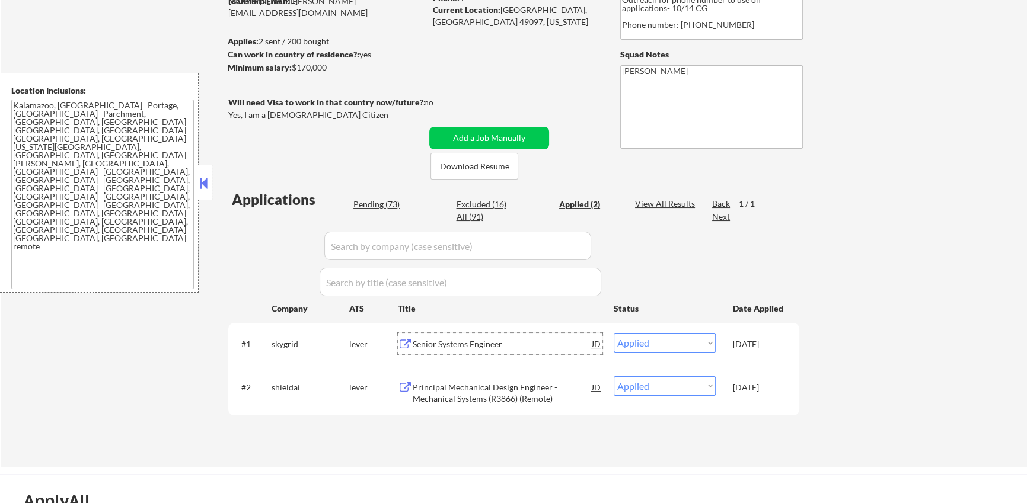
click at [463, 350] on div "Senior Systems Engineer" at bounding box center [502, 345] width 179 height 12
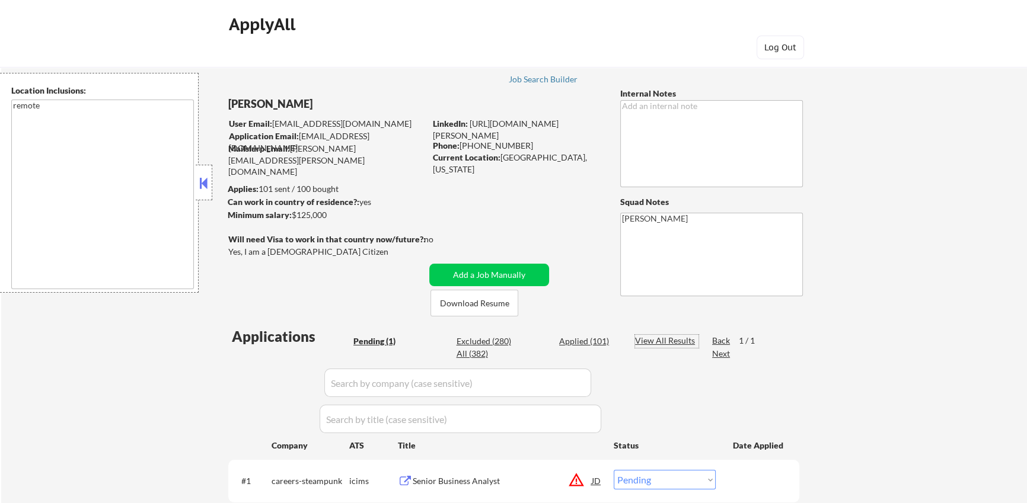
click at [664, 339] on div "View All Results" at bounding box center [666, 341] width 63 height 12
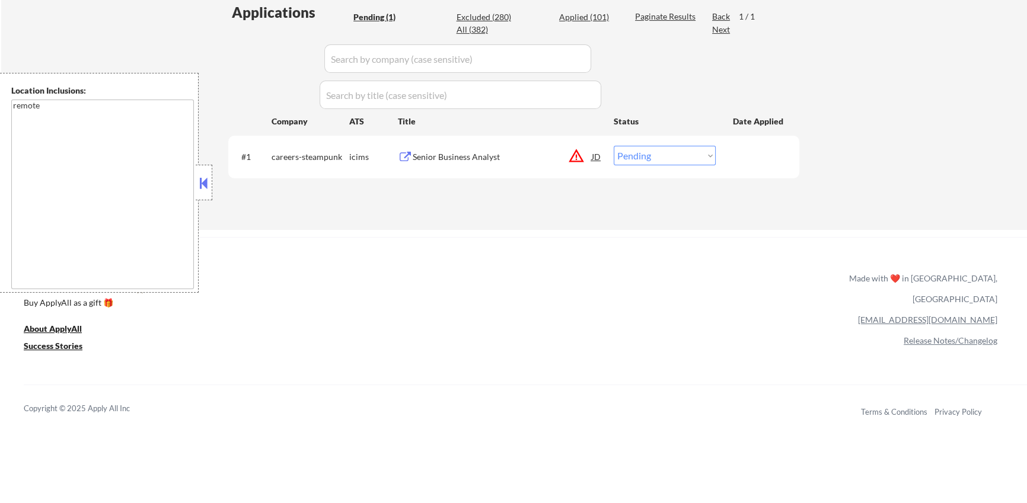
scroll to position [203, 0]
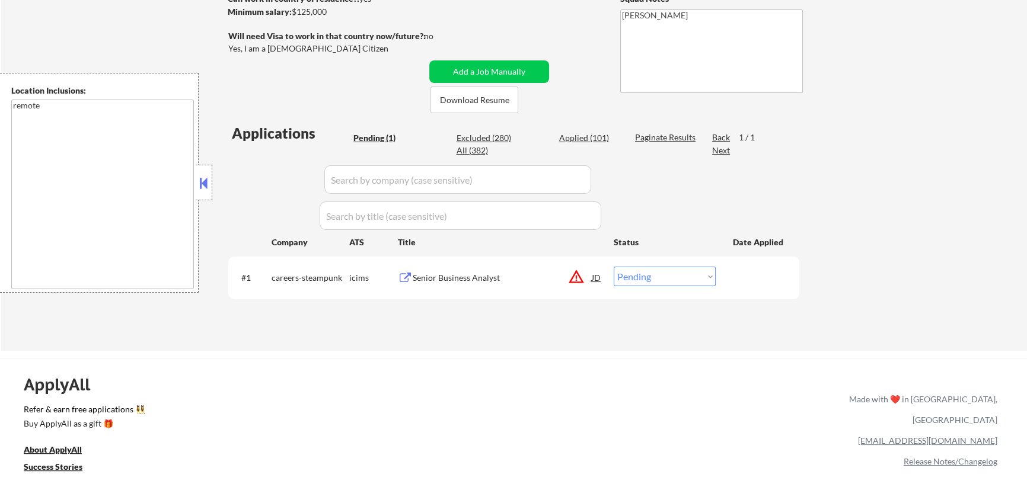
click at [576, 136] on div "Applied (101)" at bounding box center [588, 138] width 59 height 12
select select ""applied""
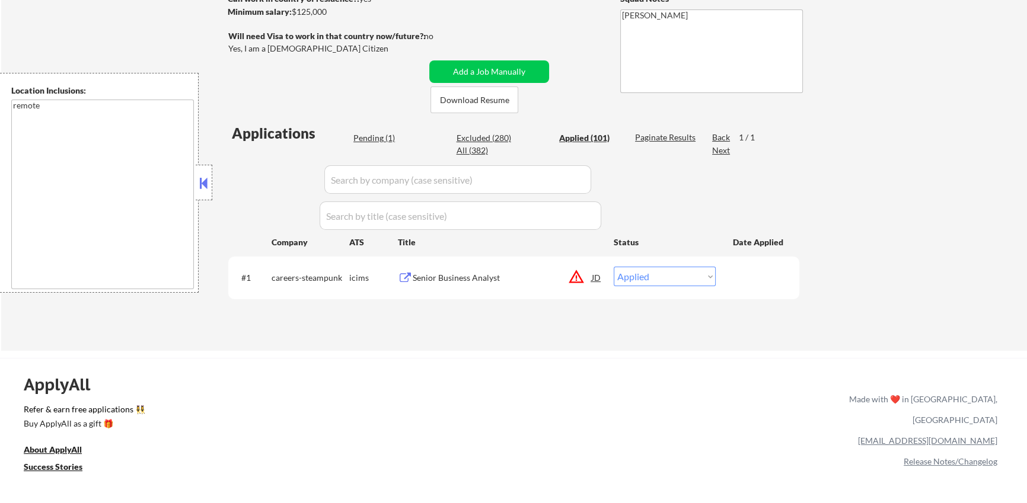
select select ""applied""
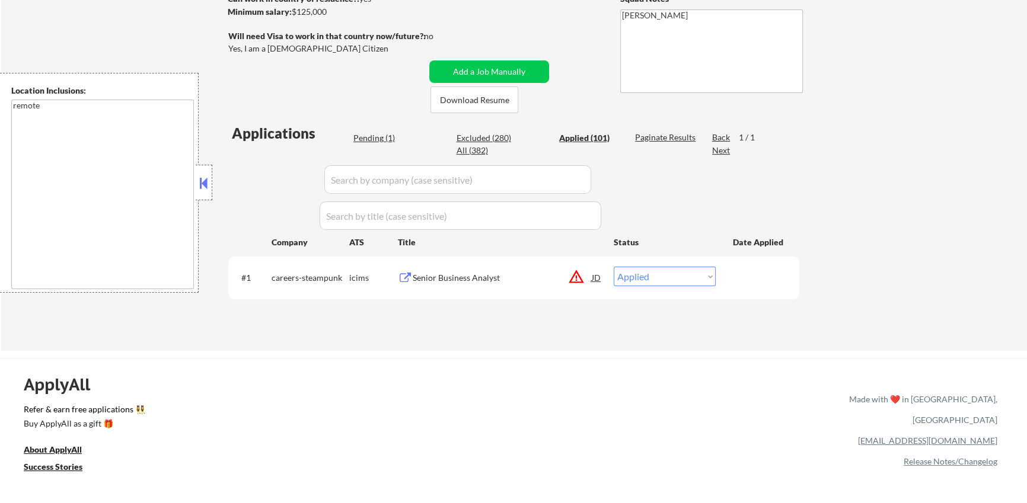
select select ""applied""
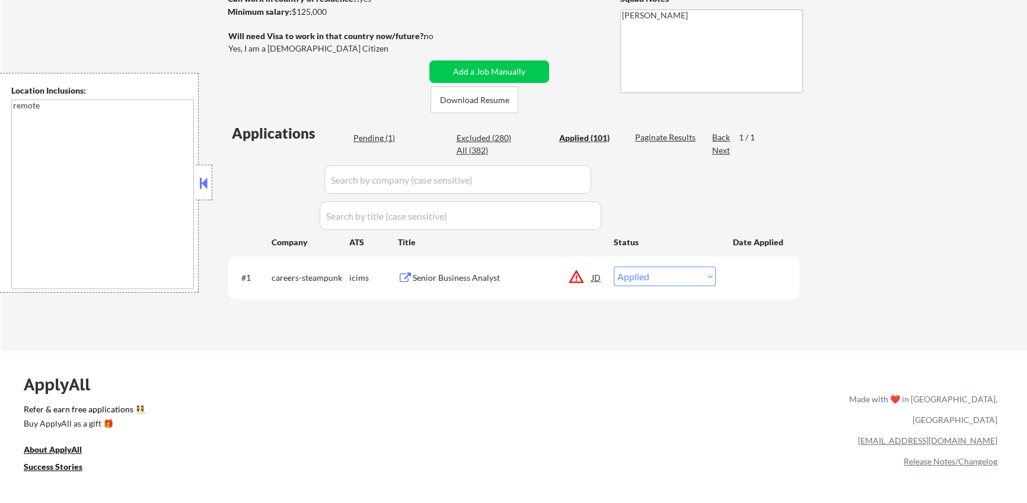
select select ""applied""
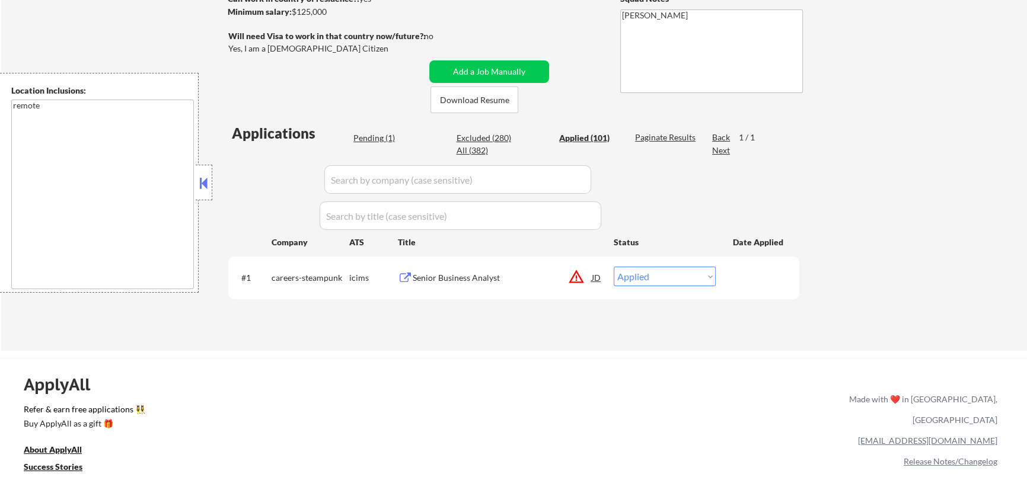
select select ""applied""
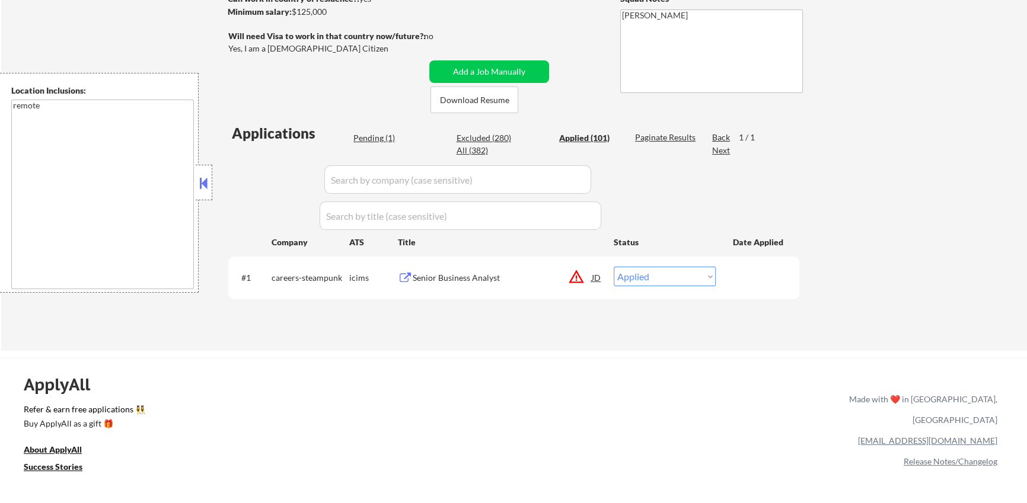
select select ""applied""
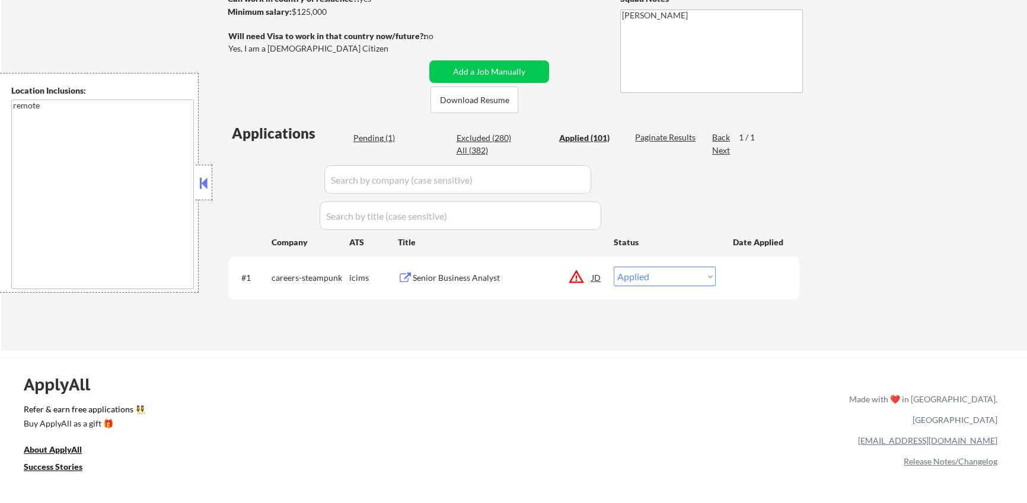
select select ""applied""
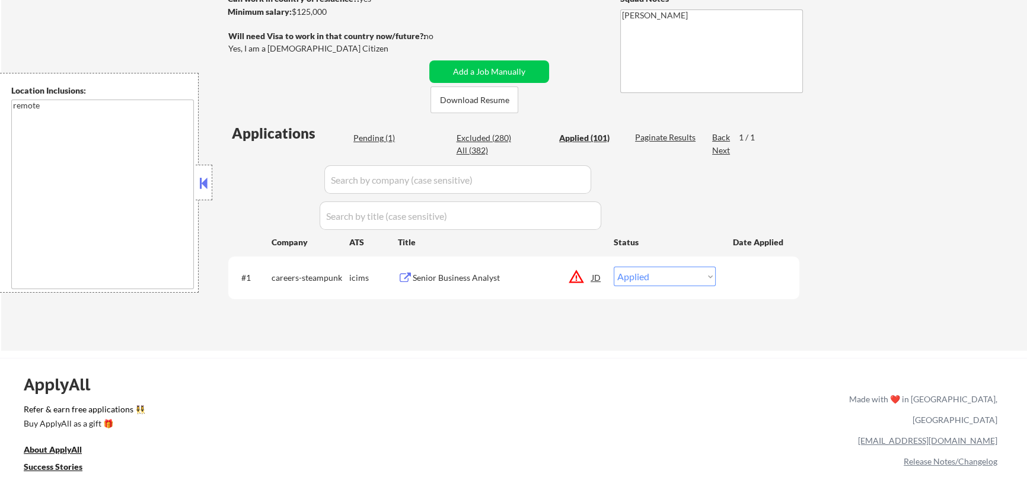
select select ""applied""
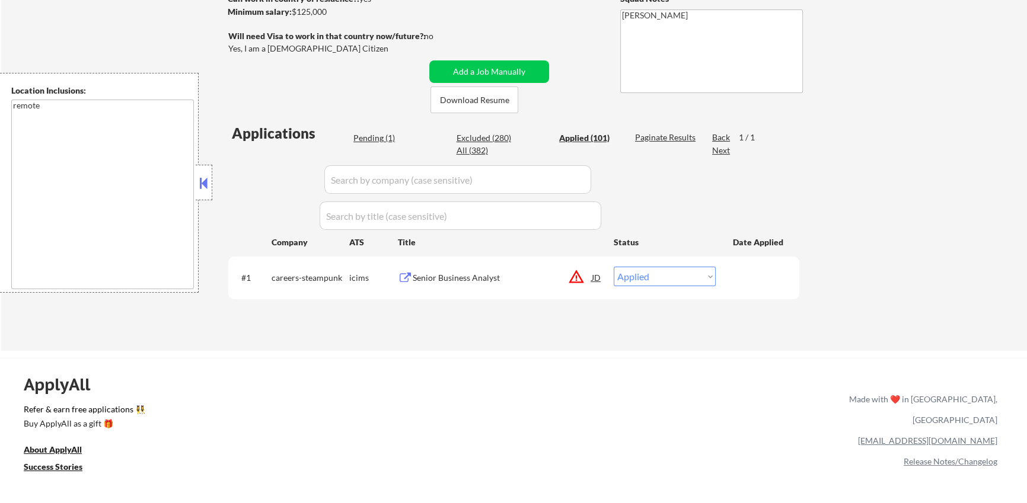
select select ""applied""
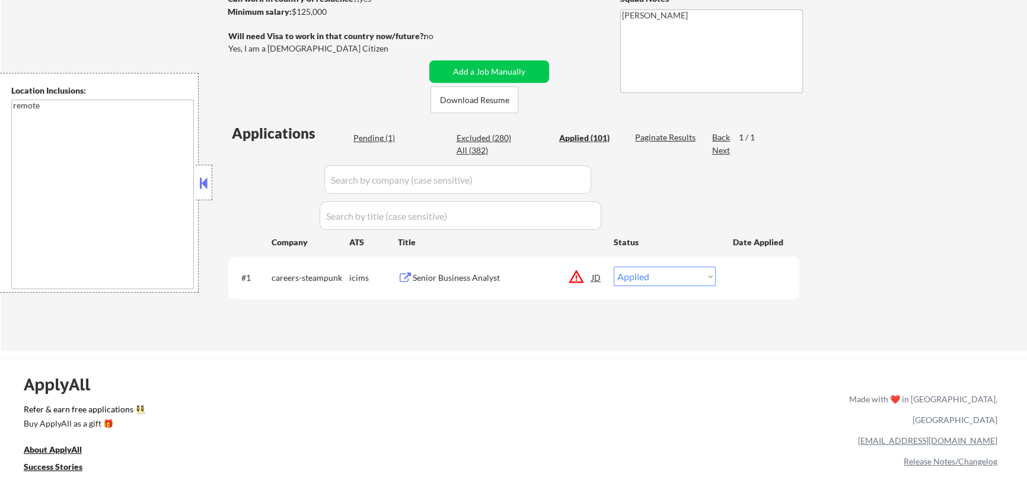
select select ""applied""
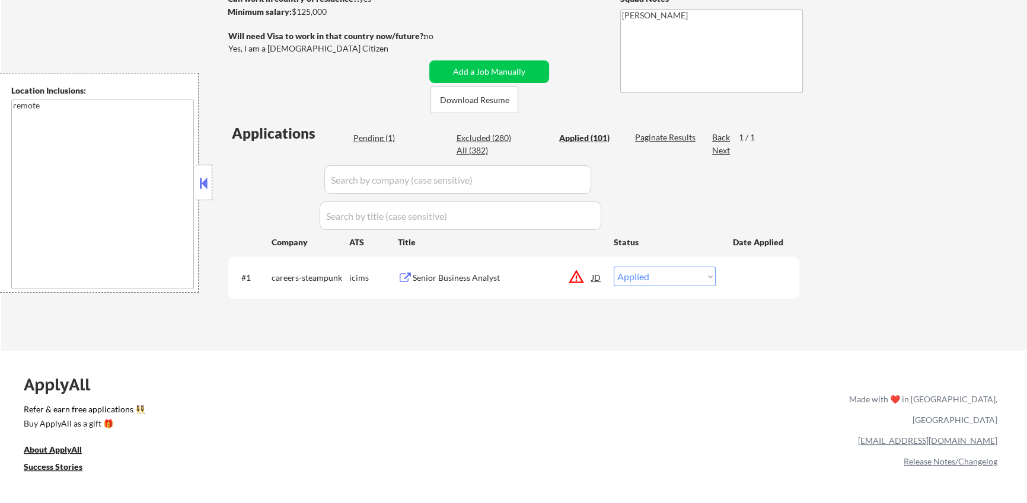
select select ""applied""
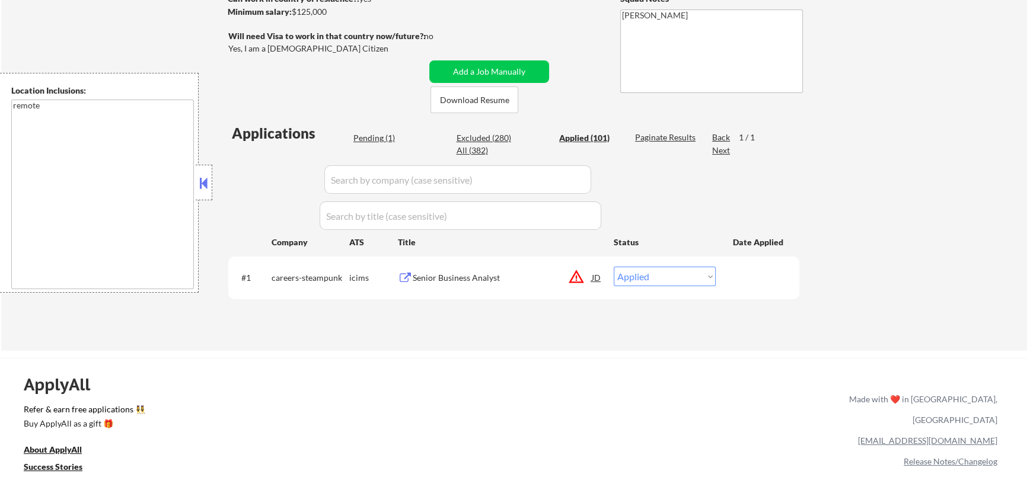
select select ""applied""
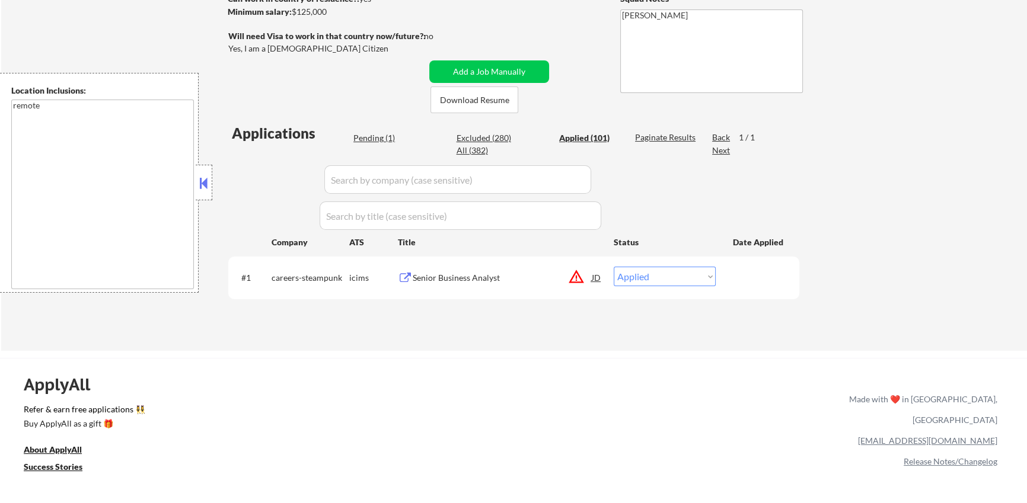
select select ""applied""
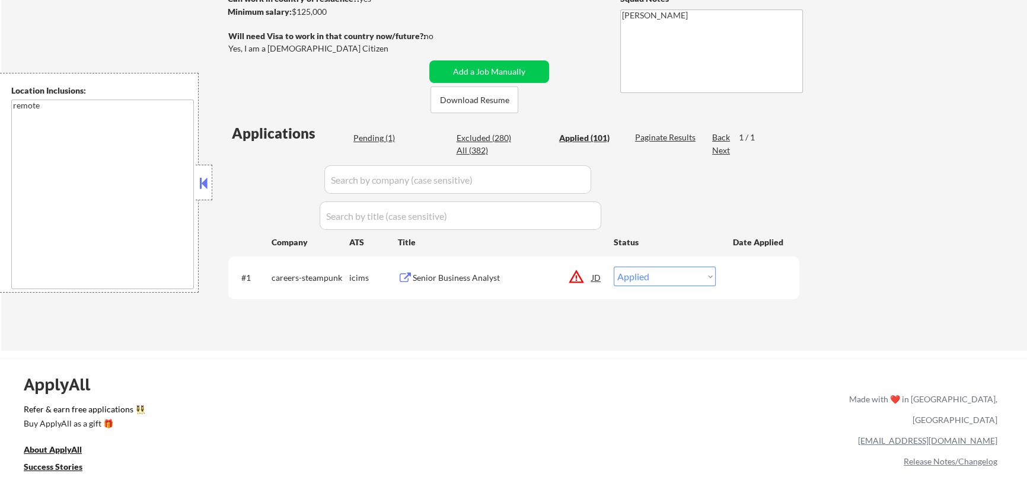
select select ""applied""
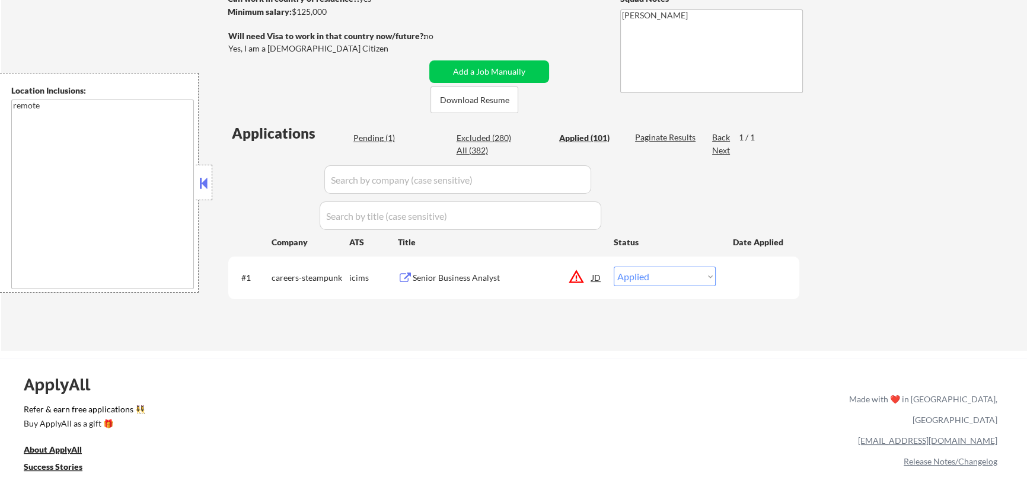
select select ""applied""
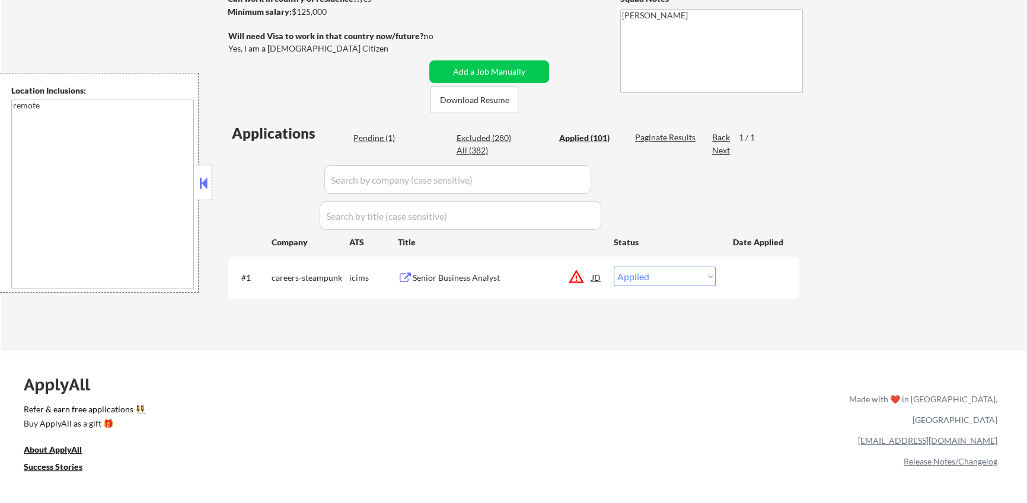
select select ""applied""
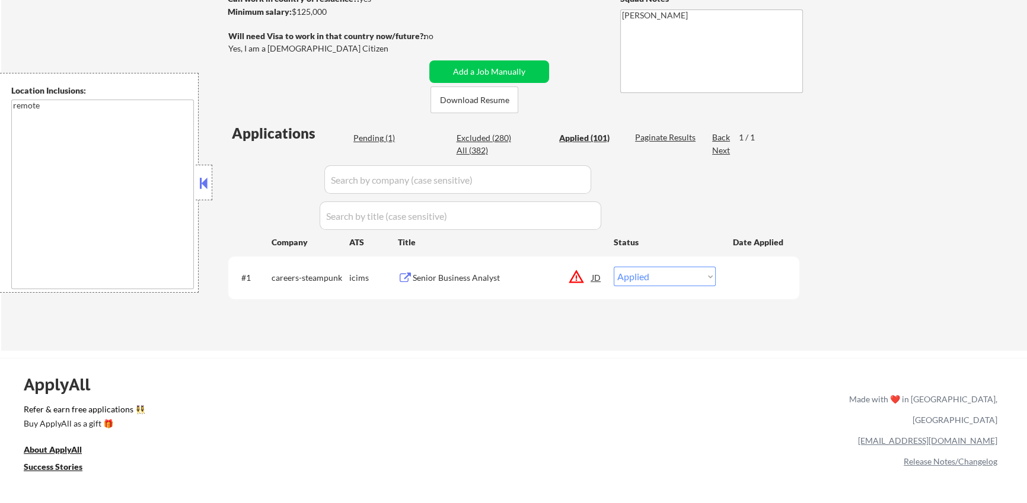
select select ""applied""
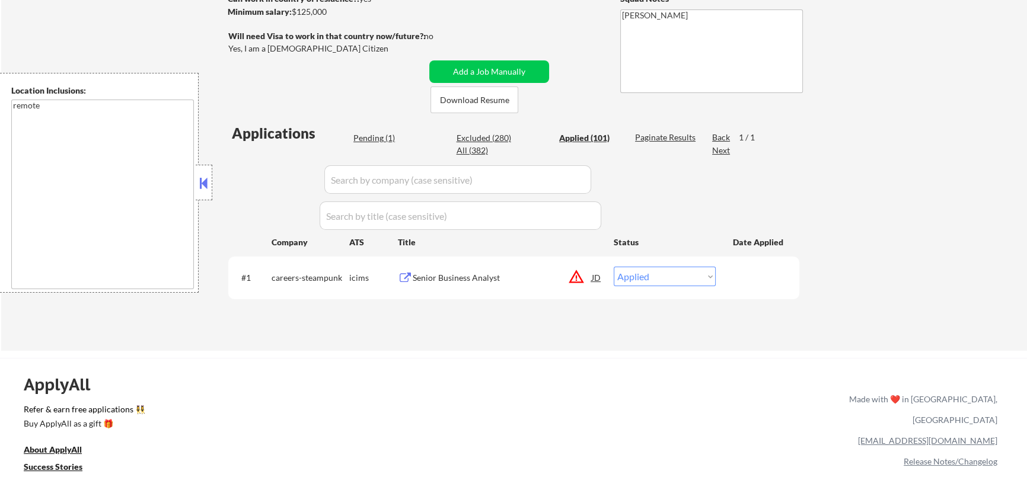
select select ""applied""
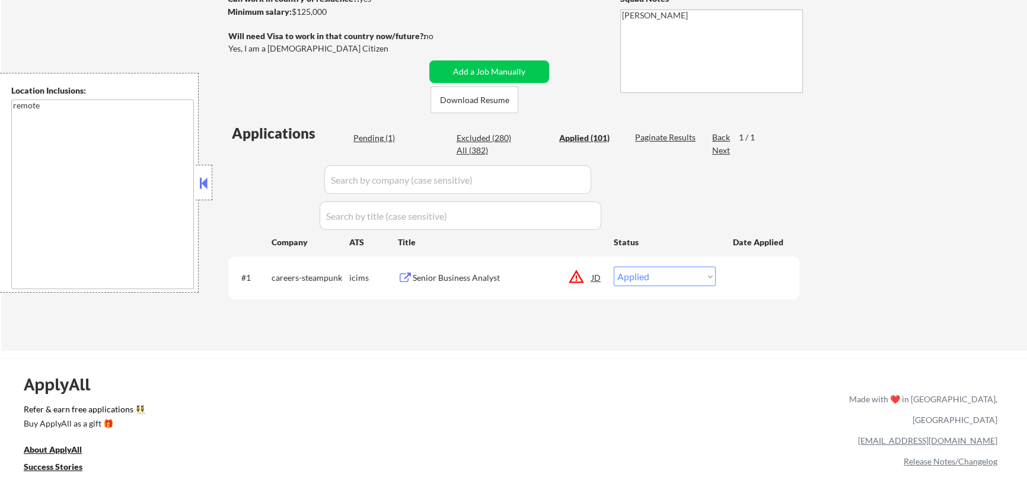
select select ""applied""
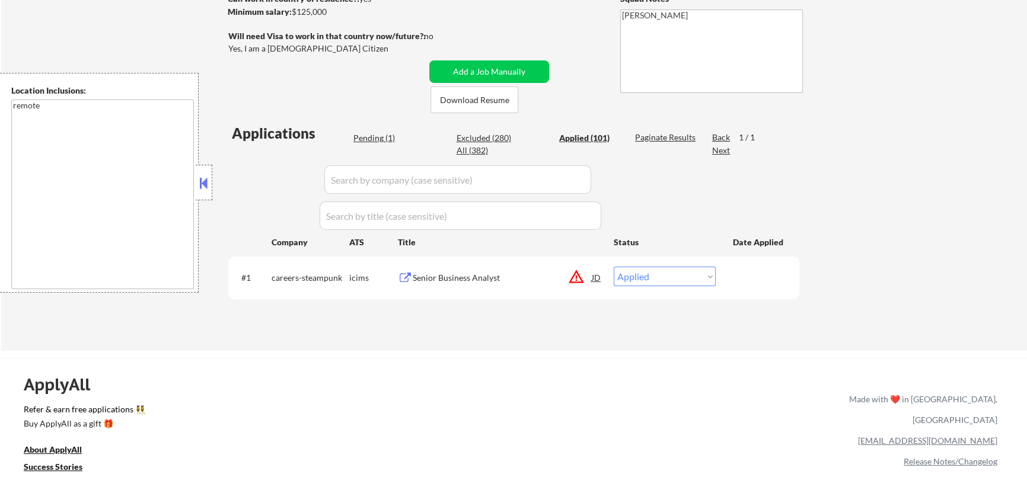
select select ""applied""
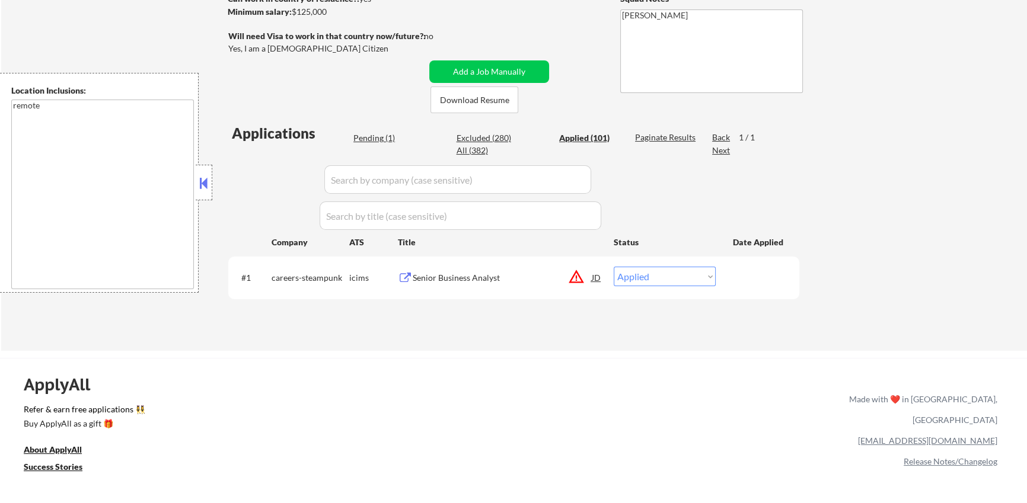
select select ""applied""
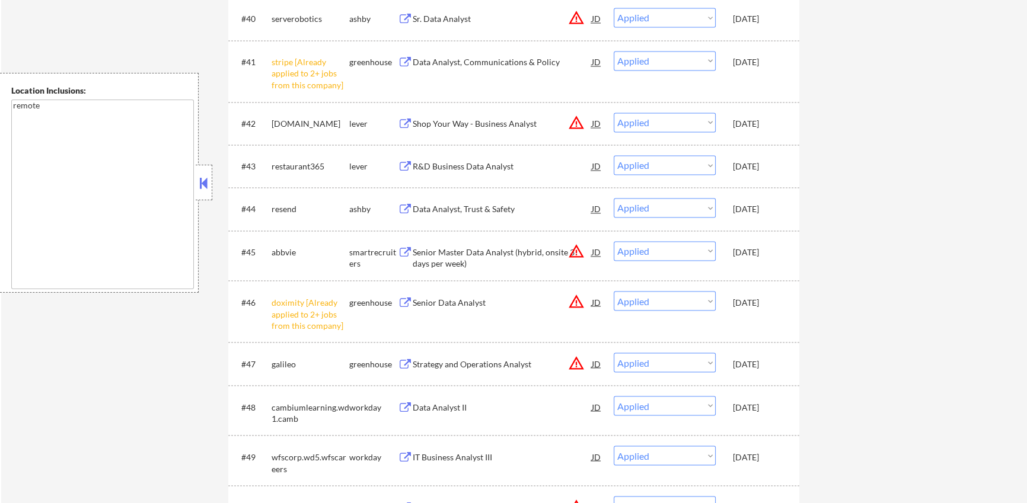
scroll to position [3146, 0]
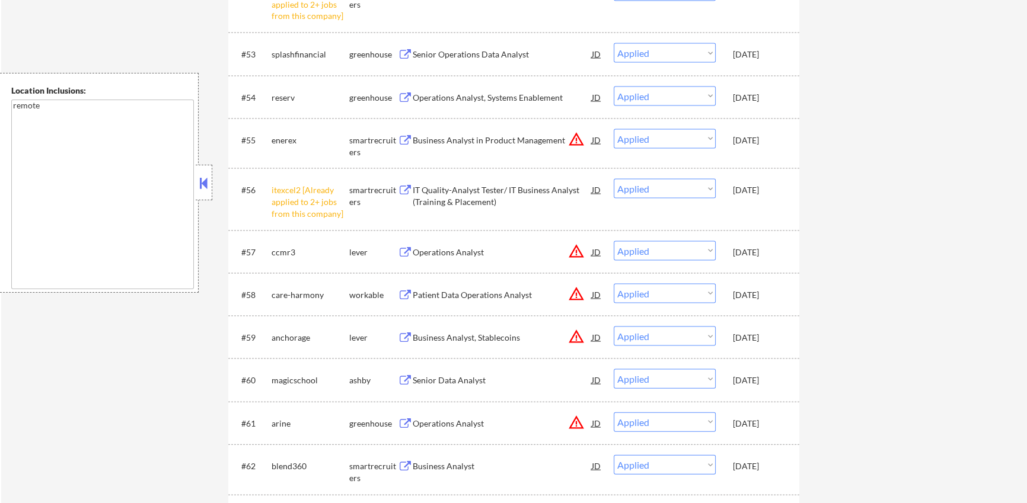
type textarea "+5 for 1x hybrid role and one low salary role (total: 106) - EF 10/14"
